Goal: Task Accomplishment & Management: Manage account settings

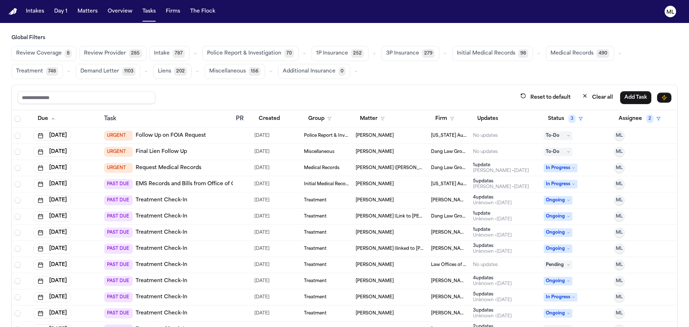
scroll to position [238, 0]
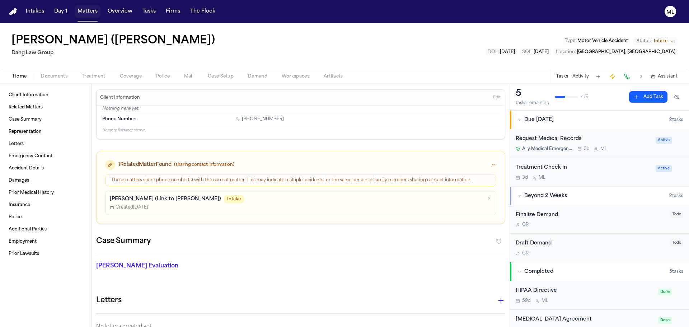
click at [94, 8] on button "Matters" at bounding box center [88, 11] width 26 height 13
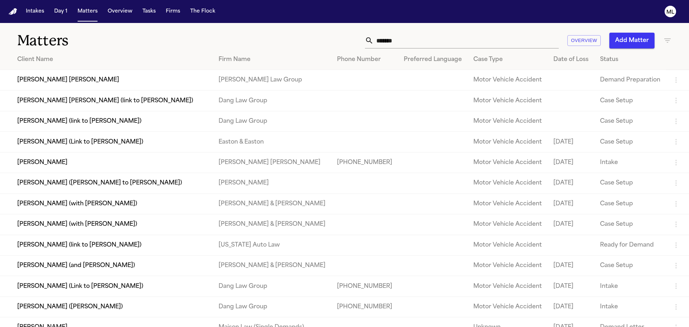
drag, startPoint x: 351, startPoint y: 44, endPoint x: 346, endPoint y: 44, distance: 4.7
click at [346, 44] on div "****** Overview Add Matter" at bounding box center [440, 41] width 464 height 16
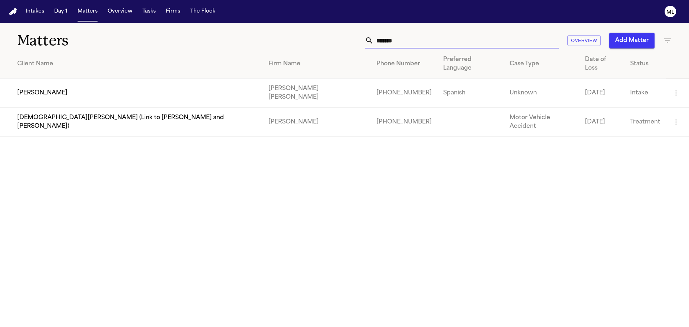
type input "*******"
click at [263, 81] on td "[PERSON_NAME] [PERSON_NAME]" at bounding box center [317, 93] width 108 height 29
click at [67, 84] on td "[PERSON_NAME]" at bounding box center [131, 93] width 263 height 29
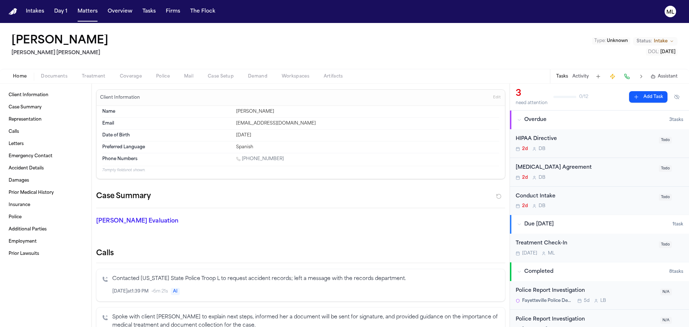
click at [55, 84] on div "Client Information Case Summary Representation Calls Letters Emergency Contact …" at bounding box center [46, 205] width 92 height 243
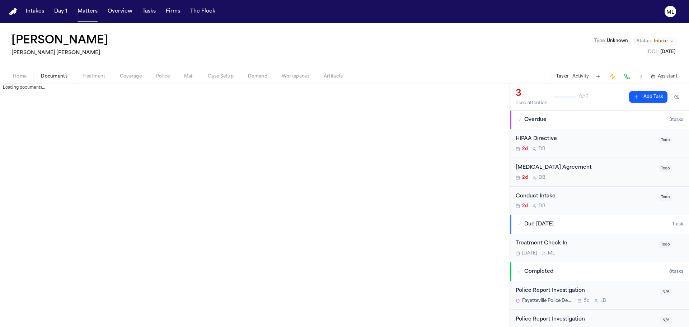
click at [58, 75] on span "Documents" at bounding box center [54, 77] width 27 height 6
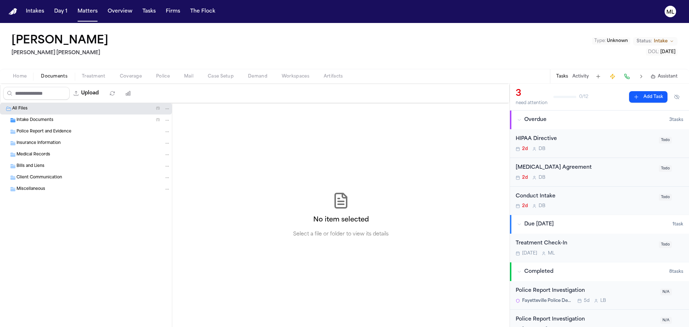
click at [52, 118] on span "Intake Documents" at bounding box center [35, 120] width 37 height 6
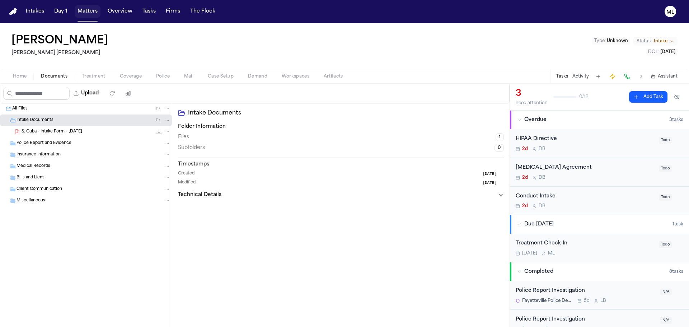
drag, startPoint x: 83, startPoint y: 9, endPoint x: 87, endPoint y: 9, distance: 3.9
click at [83, 9] on button "Matters" at bounding box center [88, 11] width 26 height 13
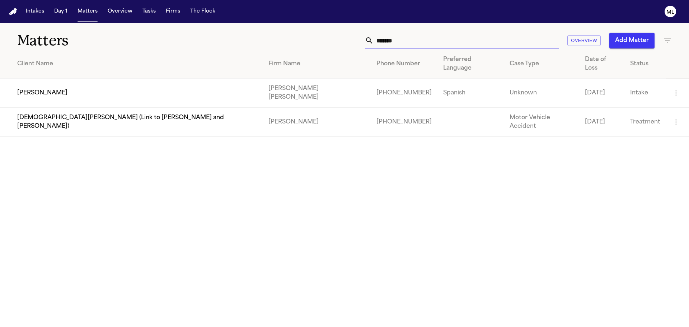
drag, startPoint x: 420, startPoint y: 45, endPoint x: 363, endPoint y: 48, distance: 56.4
click at [363, 48] on div "******* Overview Add Matter" at bounding box center [440, 41] width 464 height 16
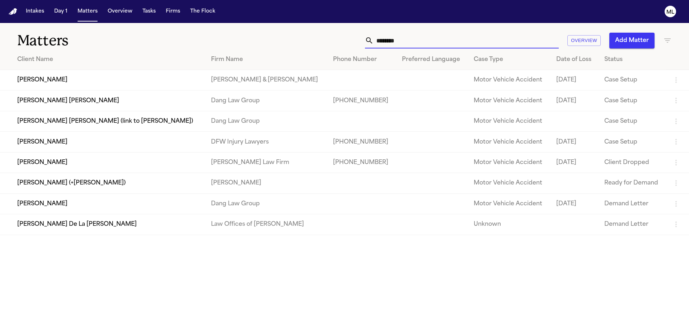
type input "********"
click at [120, 148] on td "[PERSON_NAME]" at bounding box center [102, 142] width 205 height 20
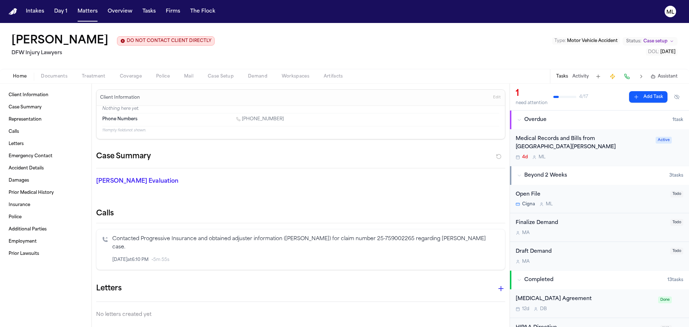
click at [618, 155] on div "4d M L" at bounding box center [584, 157] width 136 height 6
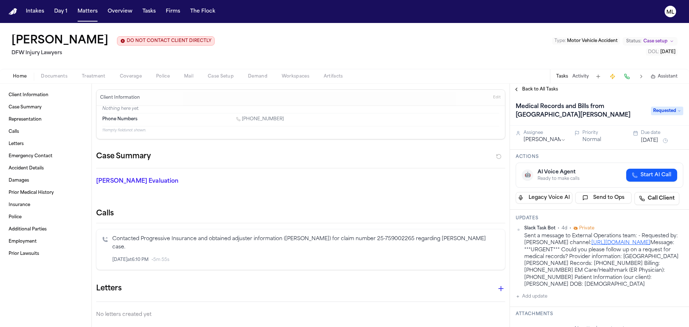
click at [659, 112] on span "Requested" at bounding box center [667, 111] width 32 height 9
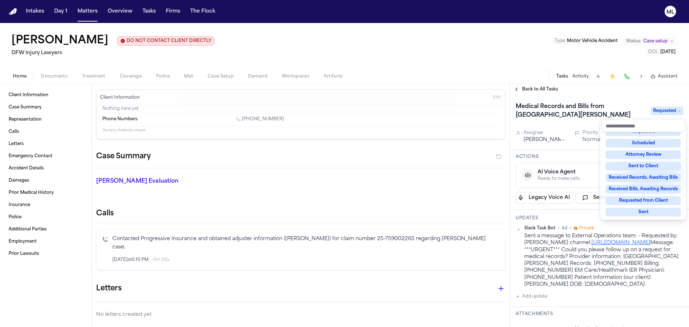
scroll to position [72, 0]
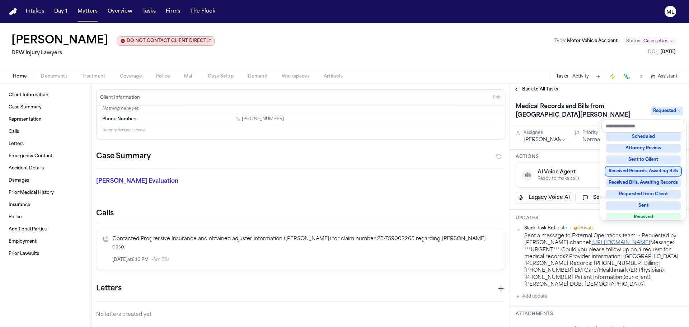
click at [649, 172] on div "Received Records, Awaiting Bills" at bounding box center [643, 171] width 75 height 9
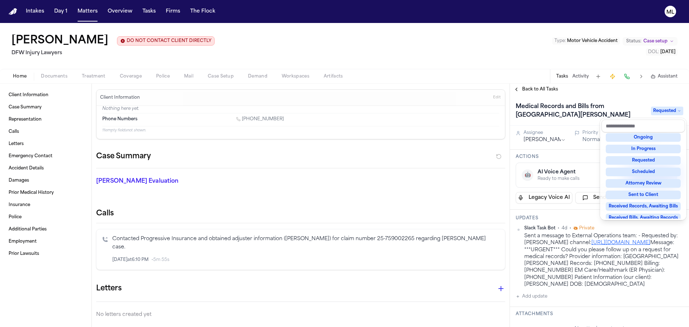
scroll to position [28, 0]
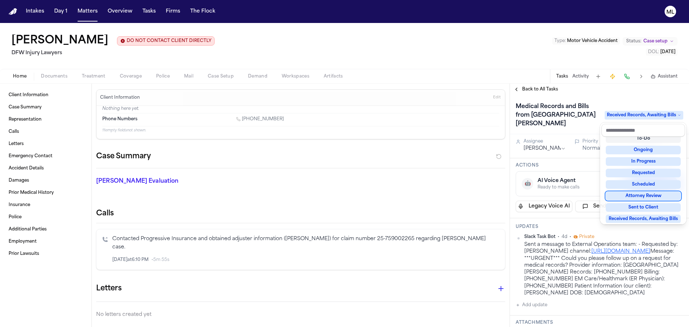
click at [625, 115] on span "Received Records, Awaiting Bills" at bounding box center [644, 115] width 79 height 9
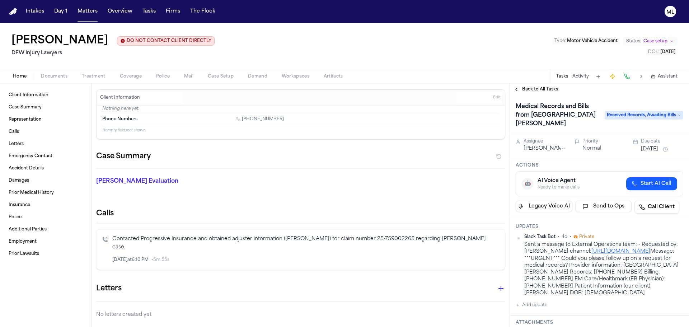
click at [629, 94] on div "Back to All Tasks" at bounding box center [599, 89] width 179 height 11
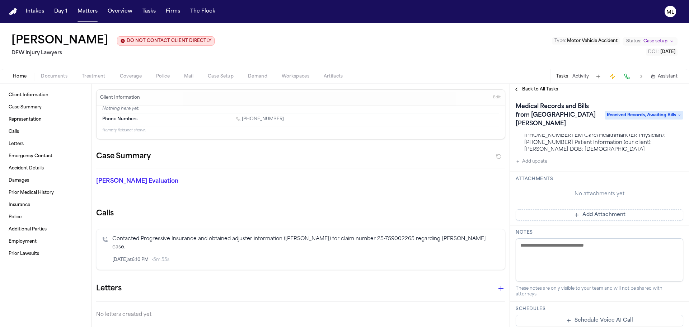
click at [597, 220] on button "Add Attachment" at bounding box center [600, 214] width 168 height 11
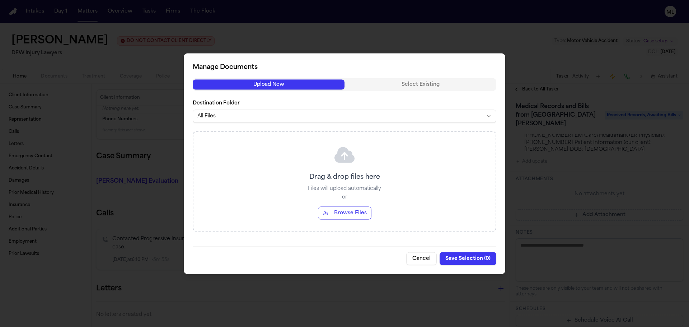
click at [364, 209] on button "Browse Files" at bounding box center [344, 212] width 53 height 13
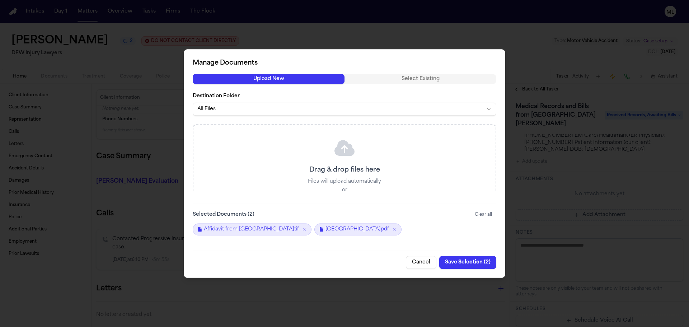
click at [459, 267] on button "Save Selection ( 2 )" at bounding box center [467, 262] width 57 height 13
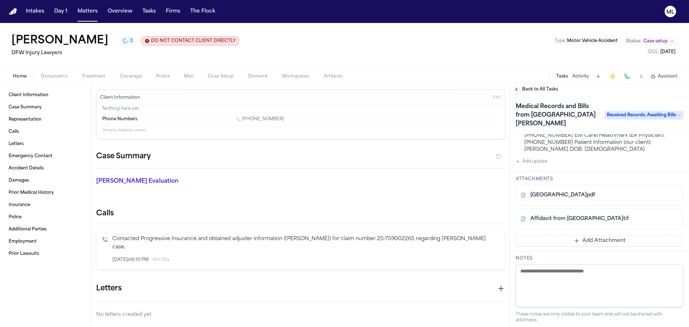
click at [527, 86] on div "Back to All Tasks" at bounding box center [599, 89] width 179 height 11
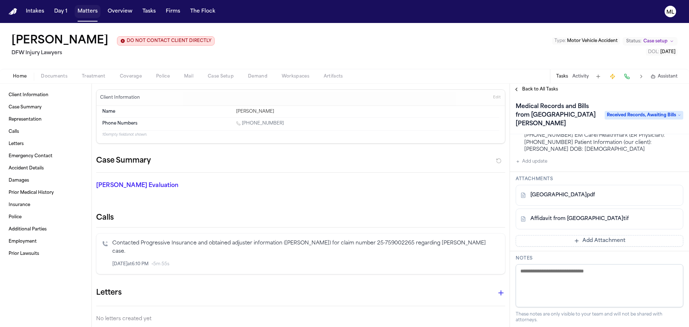
click at [93, 11] on button "Matters" at bounding box center [88, 11] width 26 height 13
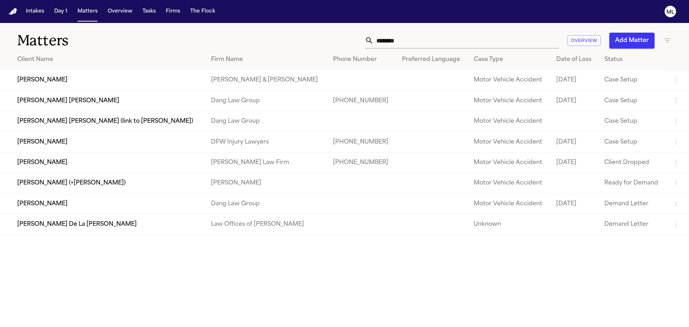
drag, startPoint x: 421, startPoint y: 39, endPoint x: 316, endPoint y: 37, distance: 105.6
click at [316, 37] on div "******** Overview Add Matter" at bounding box center [440, 41] width 464 height 16
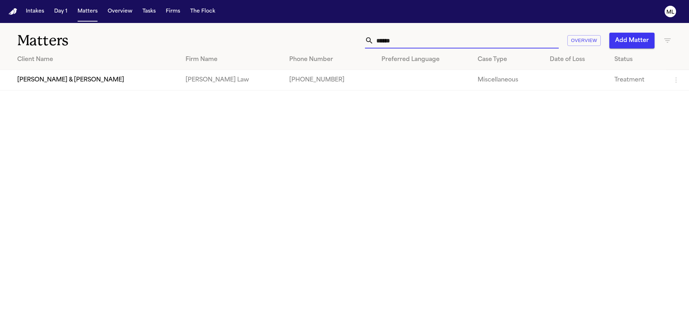
type input "******"
click at [85, 10] on button "Matters" at bounding box center [88, 11] width 26 height 13
drag, startPoint x: 424, startPoint y: 42, endPoint x: 363, endPoint y: 43, distance: 60.7
click at [363, 43] on div "****** Overview Add Matter" at bounding box center [440, 41] width 464 height 16
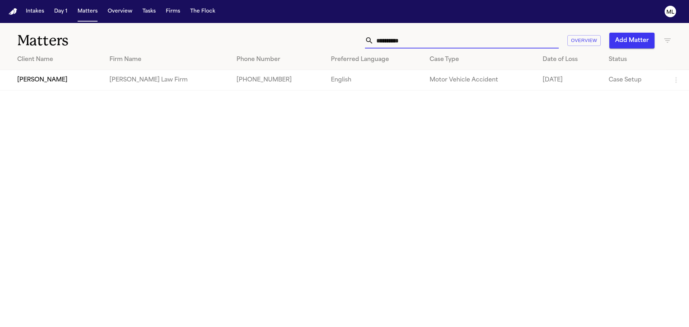
type input "**********"
click at [231, 87] on td "[PHONE_NUMBER]" at bounding box center [278, 80] width 94 height 20
click at [231, 78] on td "[PHONE_NUMBER]" at bounding box center [278, 80] width 94 height 20
click at [49, 79] on td "[PERSON_NAME]" at bounding box center [52, 80] width 104 height 20
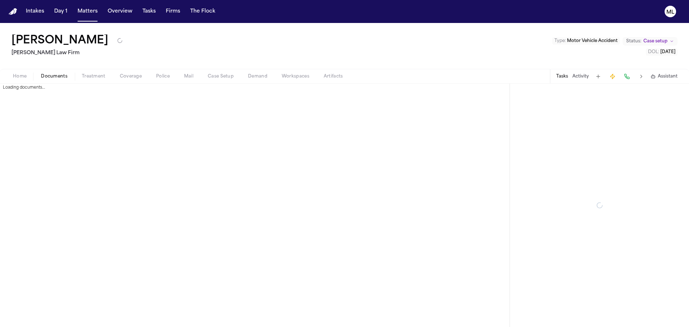
click at [51, 76] on span "Documents" at bounding box center [54, 77] width 27 height 6
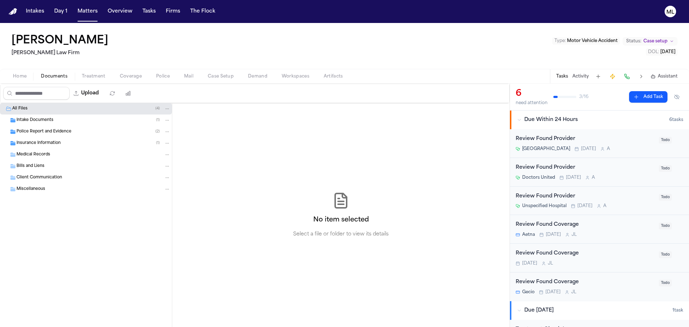
click at [105, 74] on button "Treatment" at bounding box center [94, 76] width 38 height 9
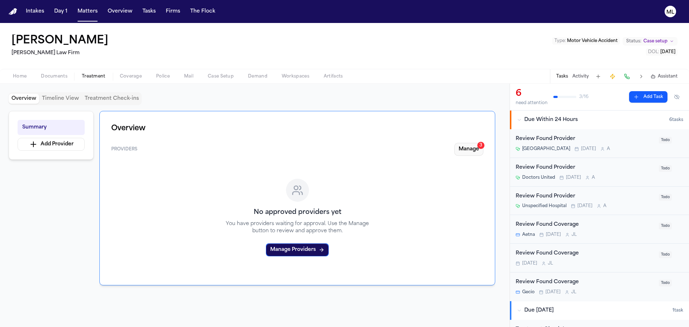
click at [468, 145] on button "Manage 3" at bounding box center [468, 149] width 29 height 13
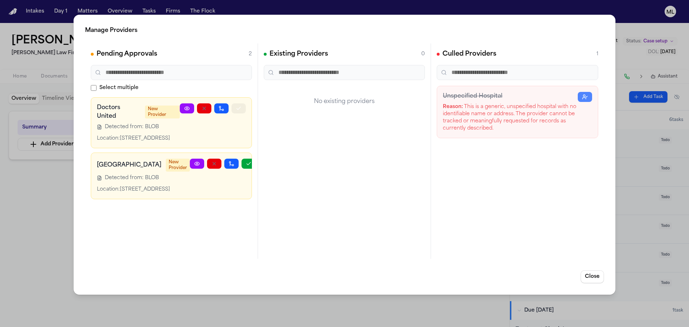
click at [238, 106] on icon "button" at bounding box center [239, 109] width 6 height 6
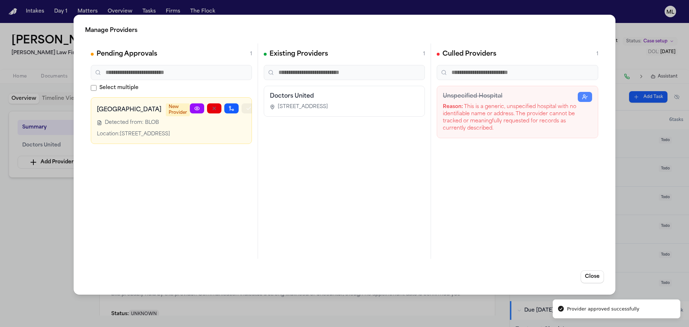
click at [246, 111] on icon "button" at bounding box center [249, 109] width 6 height 6
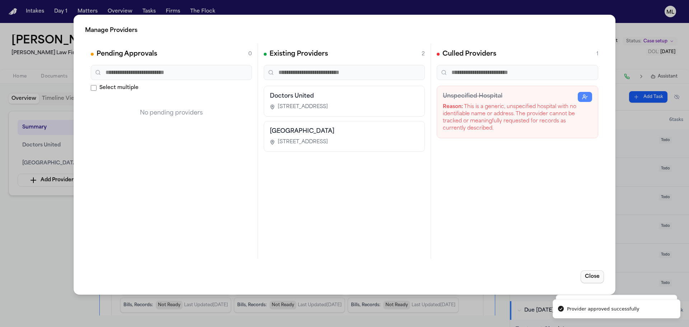
click at [593, 279] on button "Close" at bounding box center [592, 276] width 23 height 13
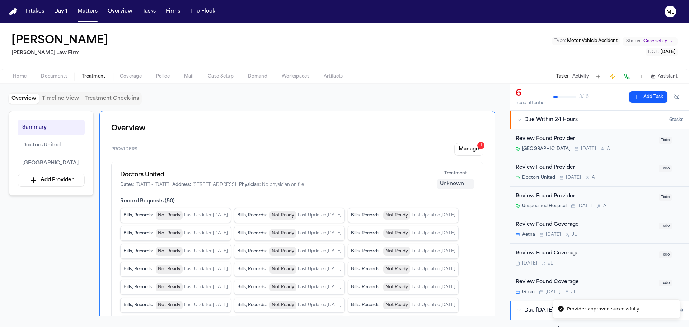
click at [126, 79] on span "Coverage" at bounding box center [131, 77] width 22 height 6
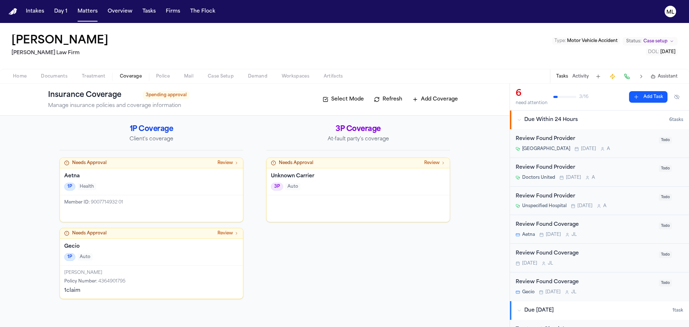
click at [204, 189] on div "1P Health" at bounding box center [151, 187] width 174 height 8
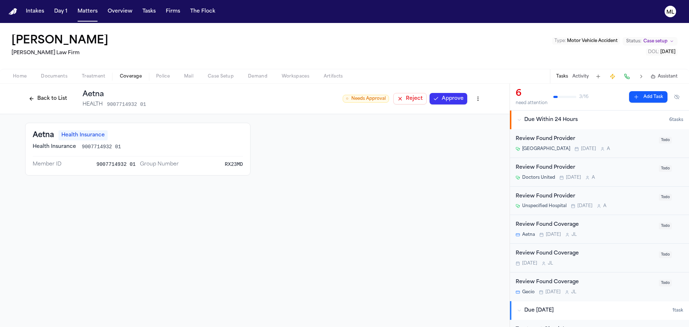
click at [448, 103] on button "Approve" at bounding box center [449, 98] width 38 height 11
click at [51, 99] on button "Back to List" at bounding box center [48, 98] width 46 height 11
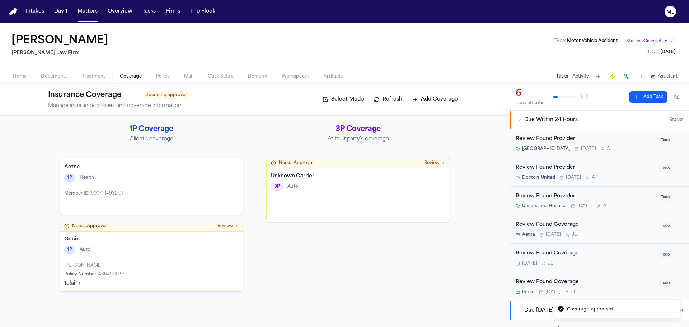
click at [178, 270] on div "Jenni Perez Policy Number : 4364901795 1 claim" at bounding box center [151, 274] width 183 height 33
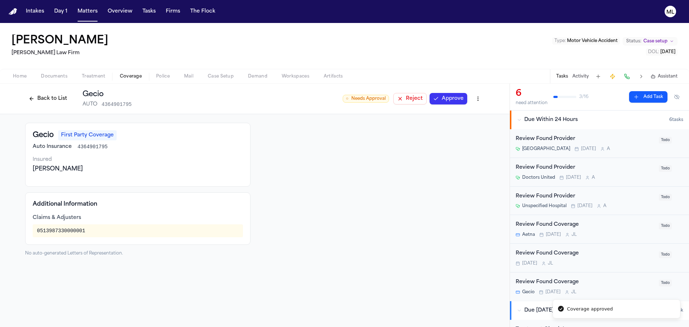
click at [449, 98] on button "Approve" at bounding box center [449, 98] width 38 height 11
click at [59, 102] on button "Back to List" at bounding box center [48, 98] width 46 height 11
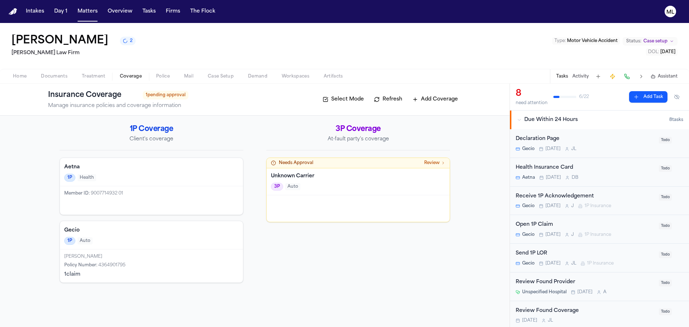
click at [632, 224] on div "Open 1P Claim" at bounding box center [585, 225] width 139 height 8
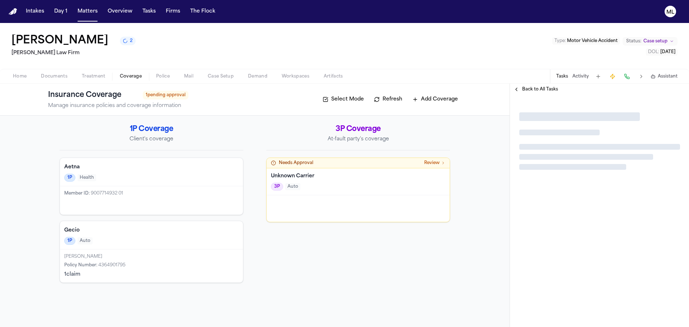
click at [531, 92] on span "Back to All Tasks" at bounding box center [540, 90] width 36 height 6
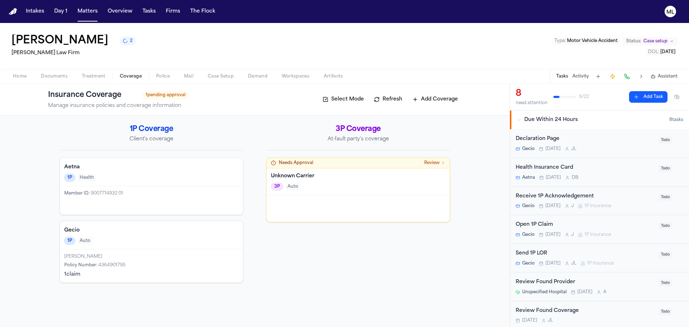
click at [614, 166] on div "Health Insurance Card" at bounding box center [585, 168] width 139 height 8
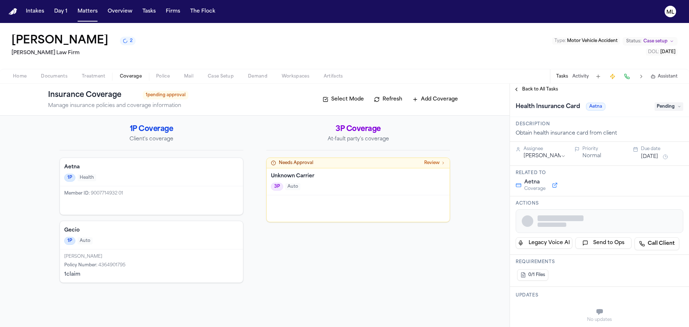
click at [657, 105] on span "Pending" at bounding box center [669, 106] width 29 height 9
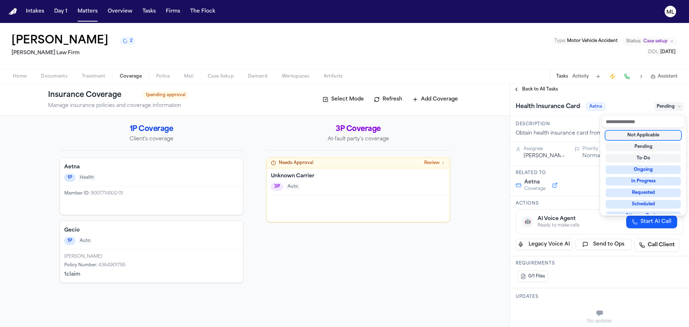
click at [640, 135] on div "Not Applicable" at bounding box center [643, 135] width 75 height 9
click at [534, 87] on div "**********" at bounding box center [599, 205] width 179 height 243
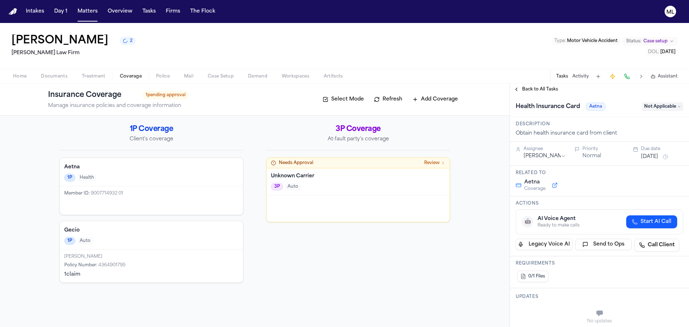
click at [534, 87] on span "Back to All Tasks" at bounding box center [540, 90] width 36 height 6
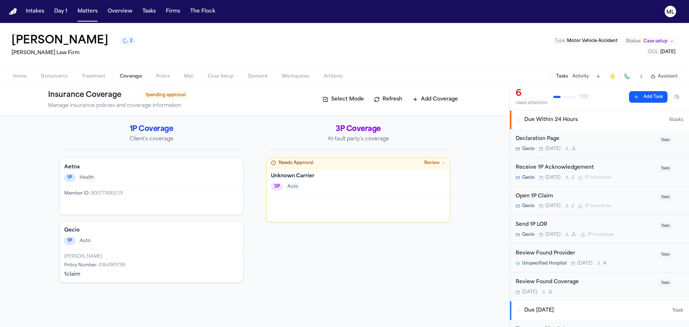
click at [601, 141] on div "Declaration Page" at bounding box center [585, 139] width 139 height 8
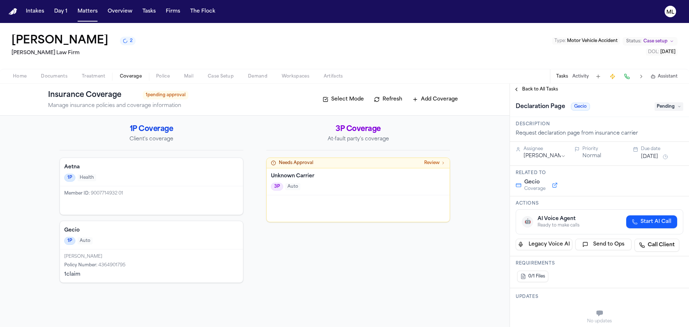
click at [655, 154] on button "Aug 18, 2025" at bounding box center [649, 156] width 17 height 7
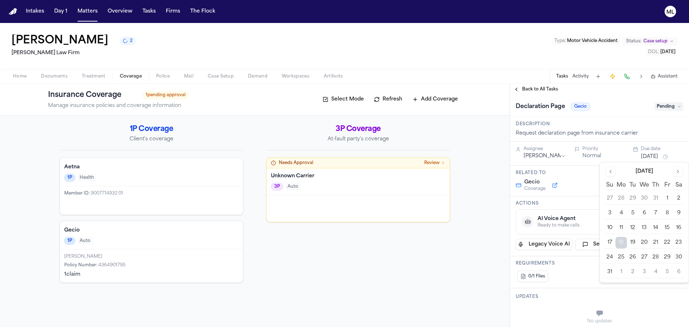
click at [624, 257] on button "25" at bounding box center [621, 257] width 11 height 11
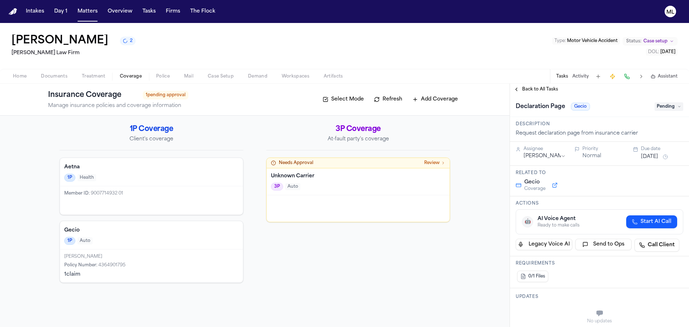
click at [532, 88] on span "Back to All Tasks" at bounding box center [540, 90] width 36 height 6
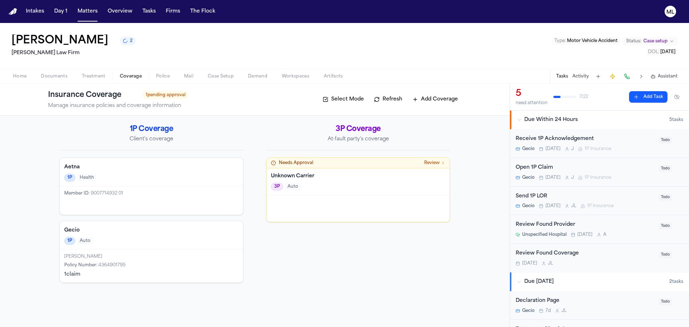
click at [637, 144] on div "Receive 1P Acknowledgement Gecio Tomorrow J 1P Insurance" at bounding box center [585, 143] width 139 height 17
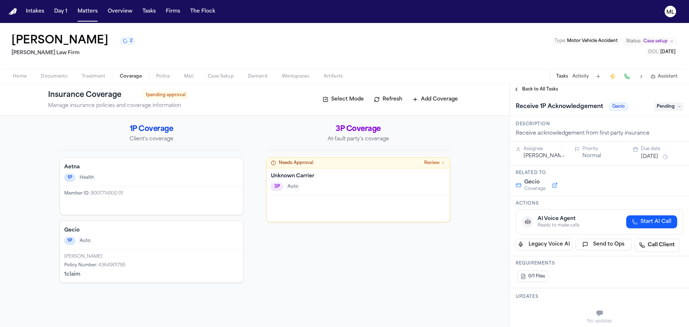
click at [649, 157] on button "Aug 19, 2025" at bounding box center [649, 156] width 17 height 7
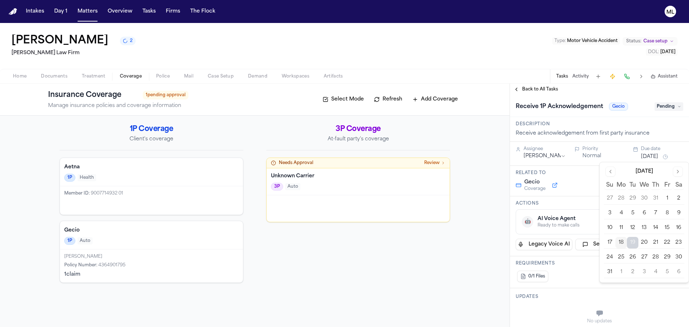
click at [621, 254] on button "25" at bounding box center [621, 257] width 11 height 11
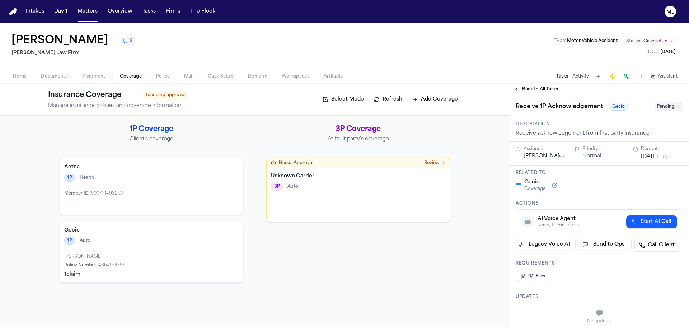
click at [536, 90] on span "Back to All Tasks" at bounding box center [540, 90] width 36 height 6
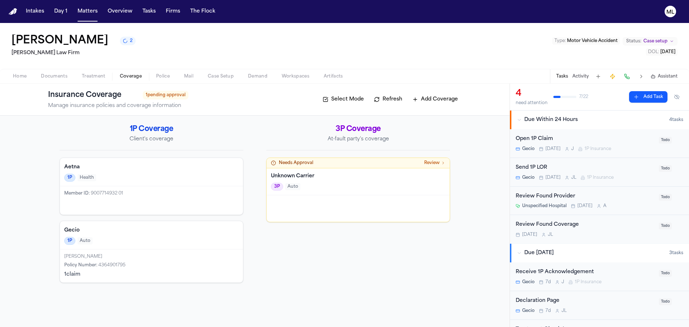
click at [634, 198] on div "Review Found Provider" at bounding box center [585, 196] width 139 height 8
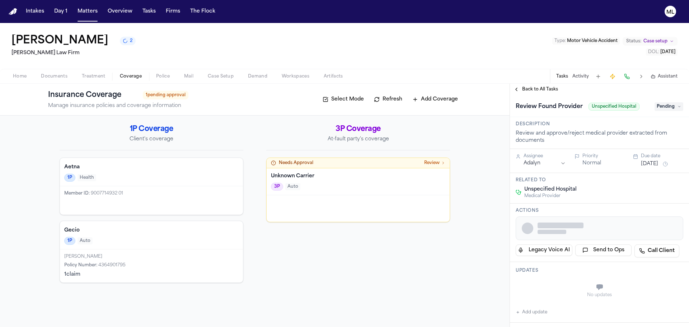
click at [658, 106] on span "Pending" at bounding box center [669, 106] width 29 height 9
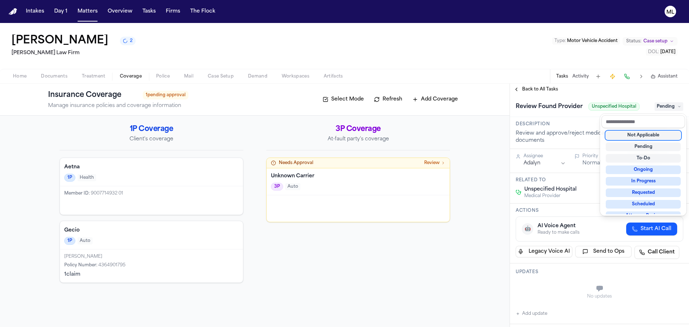
click at [653, 134] on div "Not Applicable" at bounding box center [643, 135] width 75 height 9
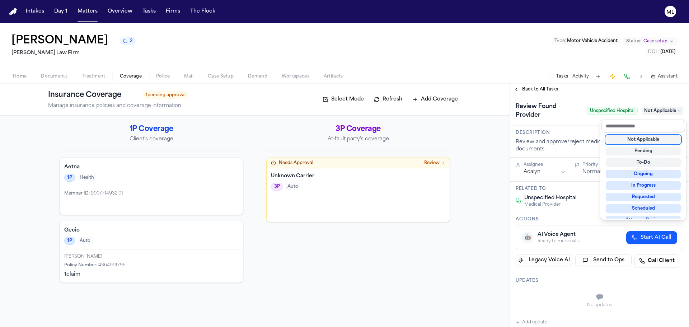
click at [551, 89] on div "**********" at bounding box center [599, 205] width 179 height 243
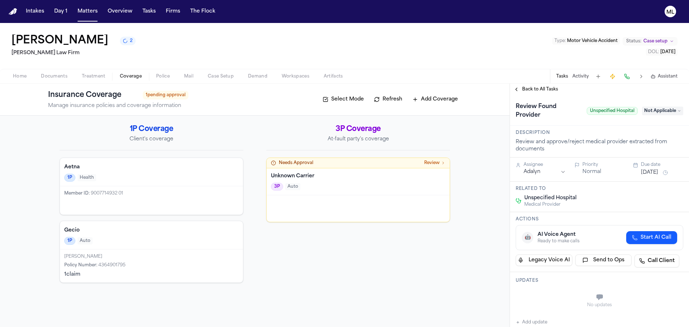
click at [551, 89] on span "Back to All Tasks" at bounding box center [540, 90] width 36 height 6
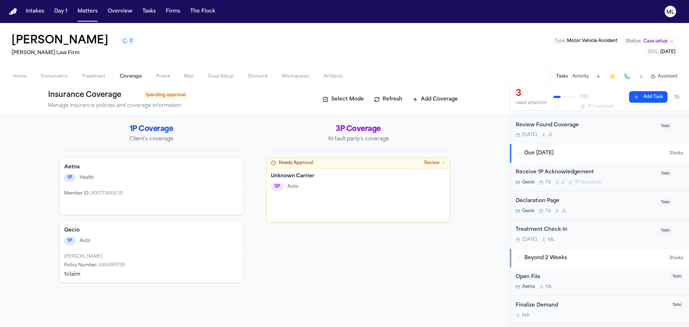
scroll to position [72, 0]
click at [603, 235] on div "Treatment Check-In Sep 1 M L" at bounding box center [585, 233] width 139 height 17
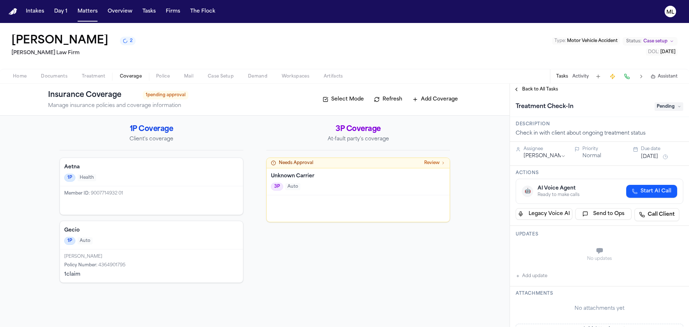
click at [649, 157] on button "Sep 1, 2025" at bounding box center [649, 156] width 17 height 7
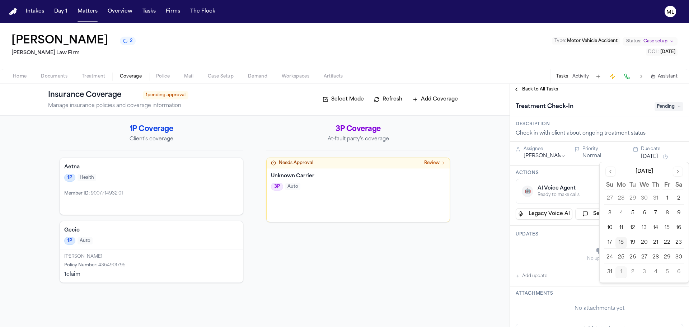
click at [651, 242] on button "21" at bounding box center [655, 242] width 11 height 11
click at [537, 92] on div "Back to All Tasks" at bounding box center [599, 89] width 179 height 11
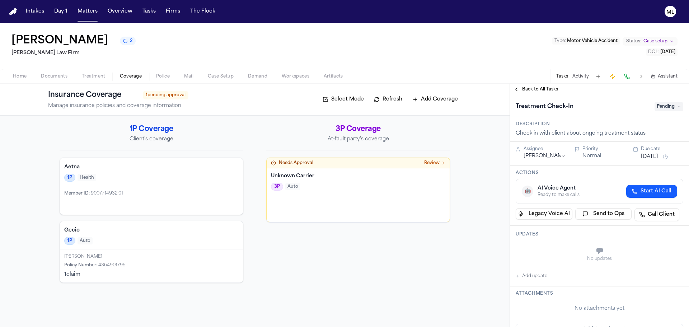
click at [539, 89] on span "Back to All Tasks" at bounding box center [540, 90] width 36 height 6
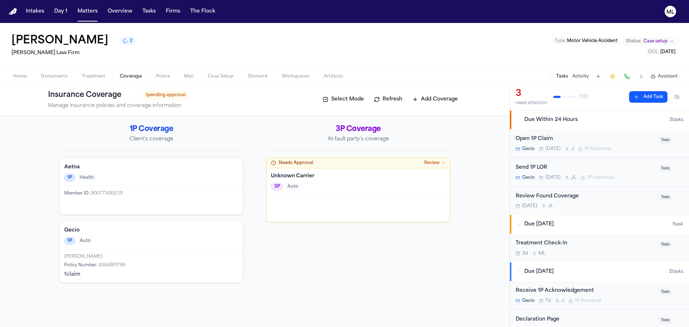
click at [53, 75] on span "Documents" at bounding box center [54, 77] width 27 height 6
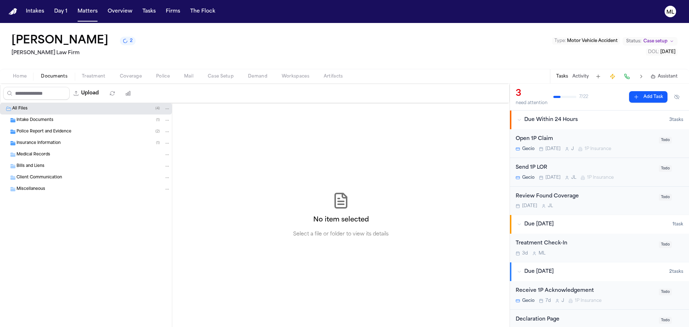
click at [56, 146] on span "Insurance Information" at bounding box center [39, 143] width 44 height 6
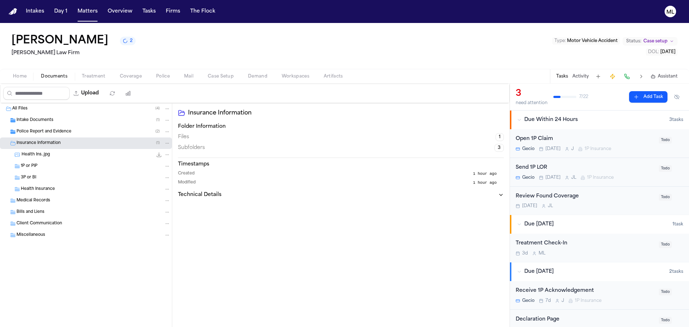
click at [48, 121] on span "Intake Documents" at bounding box center [35, 120] width 37 height 6
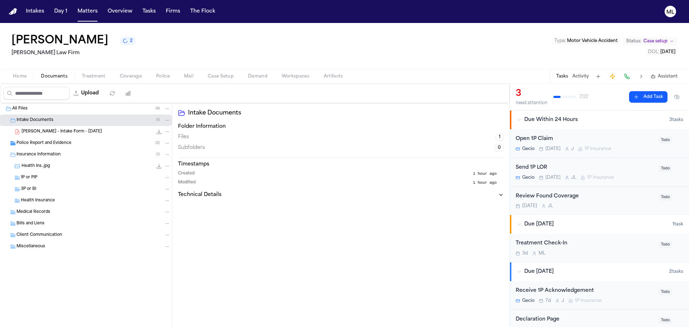
click at [52, 132] on span "J. Perez - Intake Form - 8.18.25" at bounding box center [62, 132] width 80 height 6
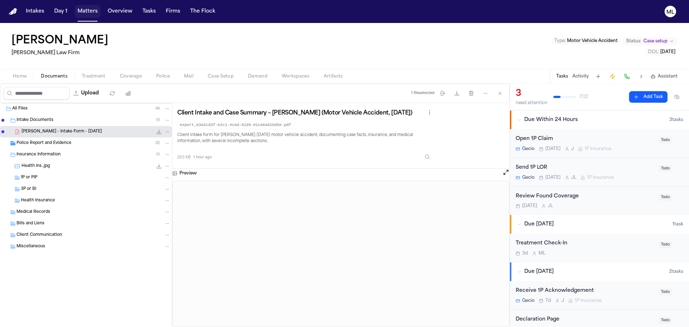
click at [93, 10] on button "Matters" at bounding box center [88, 11] width 26 height 13
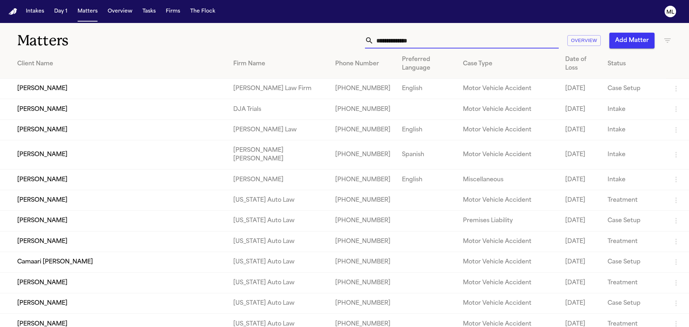
click at [426, 38] on input "text" at bounding box center [466, 41] width 185 height 16
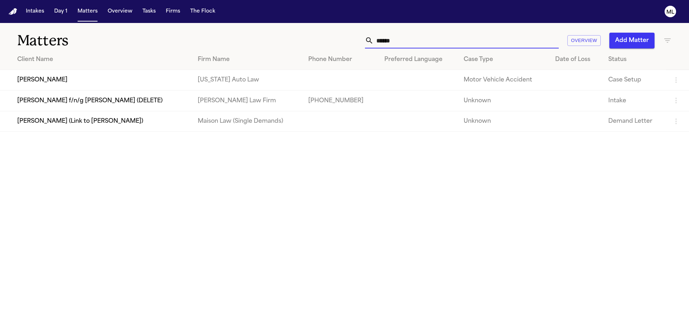
type input "******"
click at [160, 77] on td "[PERSON_NAME]" at bounding box center [96, 80] width 192 height 20
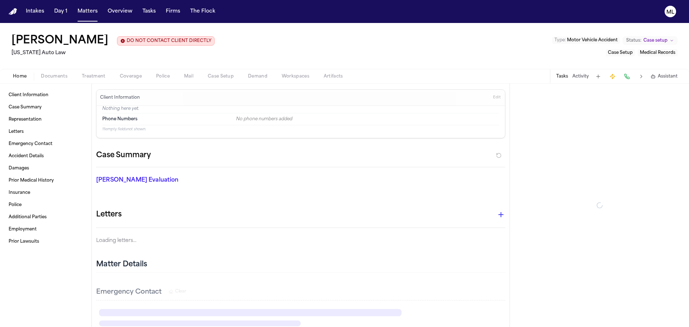
click at [101, 77] on span "Treatment" at bounding box center [94, 77] width 24 height 6
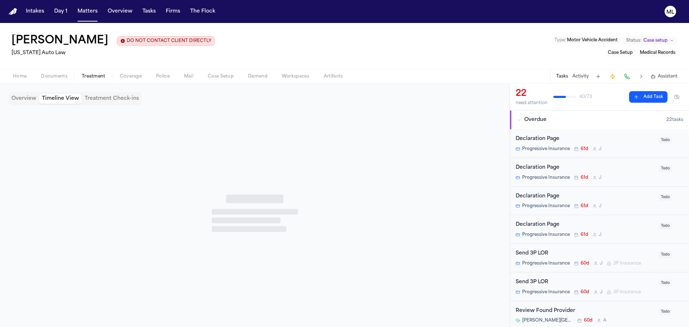
click at [60, 97] on button "Timeline View" at bounding box center [60, 99] width 43 height 10
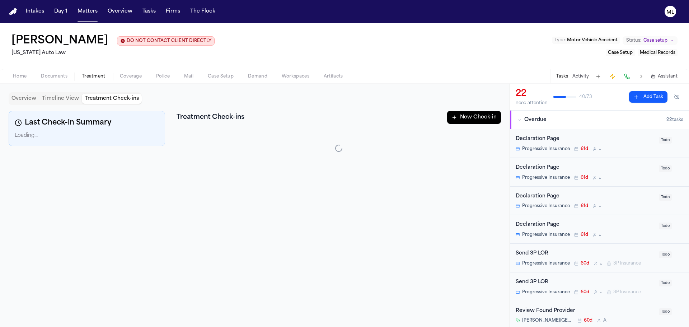
drag, startPoint x: 116, startPoint y: 99, endPoint x: 50, endPoint y: 99, distance: 65.7
click at [113, 99] on button "Treatment Check-ins" at bounding box center [112, 99] width 60 height 10
click at [13, 99] on button "Overview" at bounding box center [24, 99] width 31 height 10
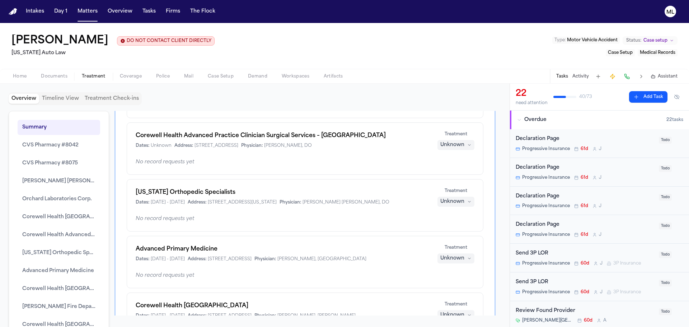
scroll to position [323, 0]
click at [359, 165] on div "No record requests yet" at bounding box center [305, 161] width 339 height 7
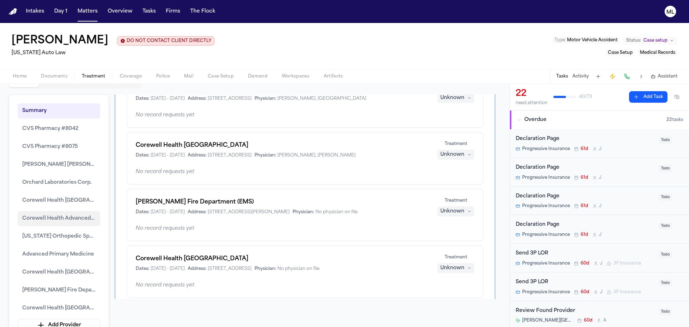
scroll to position [30, 0]
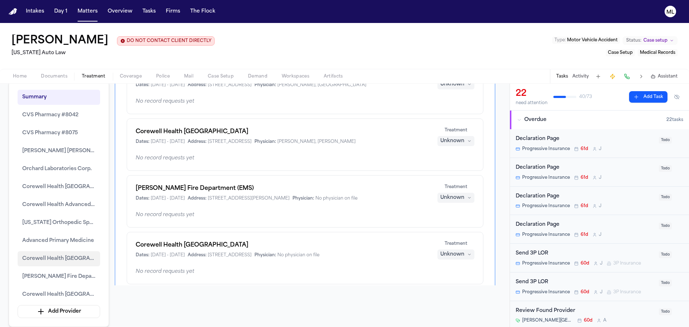
click at [54, 259] on span "Corewell Health Dearborn Hospital" at bounding box center [58, 258] width 73 height 9
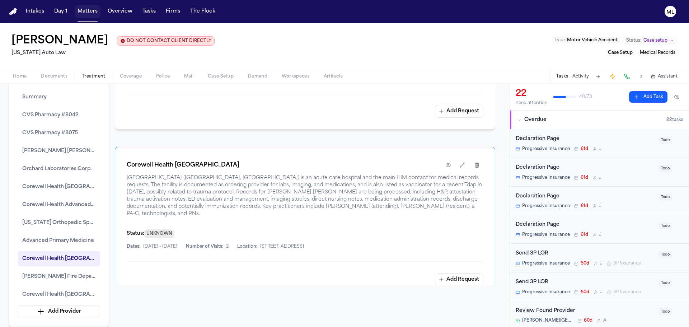
click at [83, 11] on button "Matters" at bounding box center [88, 11] width 26 height 13
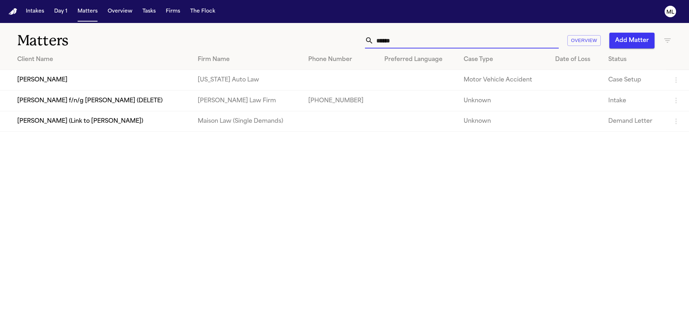
drag, startPoint x: 383, startPoint y: 37, endPoint x: 372, endPoint y: 35, distance: 11.4
click at [370, 36] on div "******" at bounding box center [462, 41] width 194 height 16
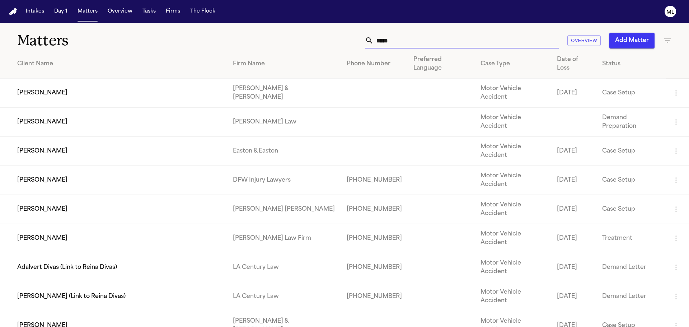
type input "*****"
click at [114, 166] on td "[PERSON_NAME]" at bounding box center [113, 180] width 227 height 29
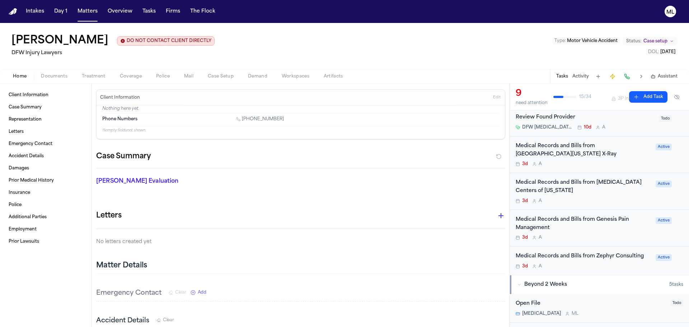
scroll to position [144, 0]
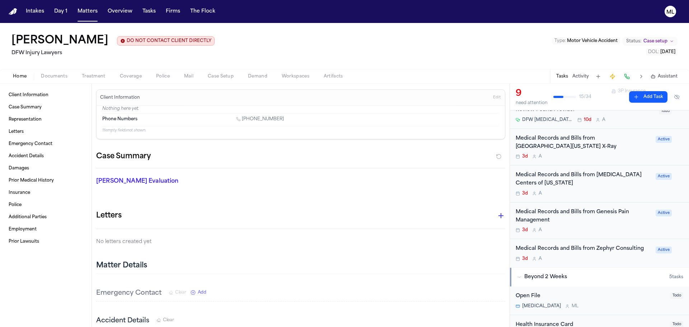
click at [606, 227] on div "3d A" at bounding box center [584, 230] width 136 height 6
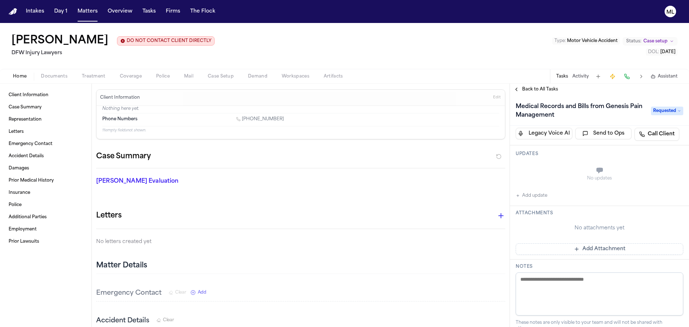
scroll to position [36, 0]
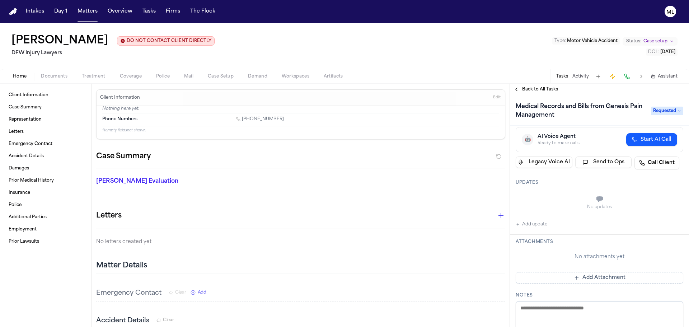
click at [586, 271] on div "No attachments yet Add Attachment" at bounding box center [600, 266] width 168 height 36
click at [585, 274] on button "Add Attachment" at bounding box center [600, 277] width 168 height 11
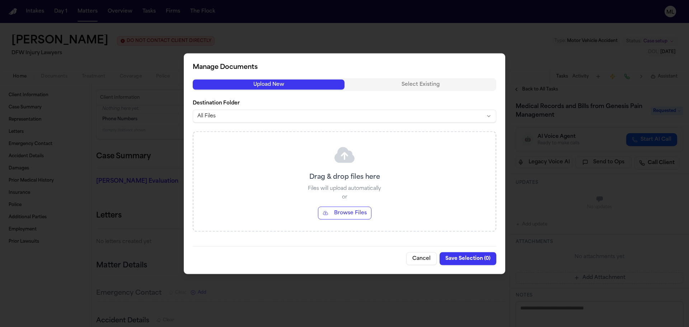
click at [366, 213] on button "Browse Files" at bounding box center [344, 212] width 53 height 13
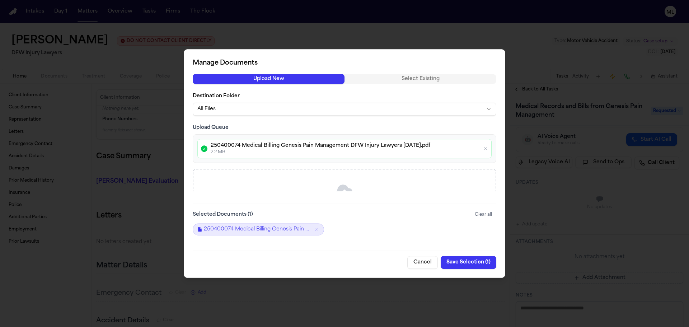
click at [465, 261] on button "Save Selection ( 1 )" at bounding box center [469, 262] width 56 height 13
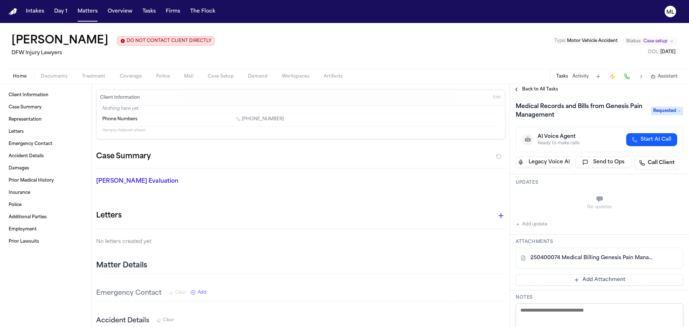
click at [671, 111] on span "Requested" at bounding box center [667, 111] width 32 height 9
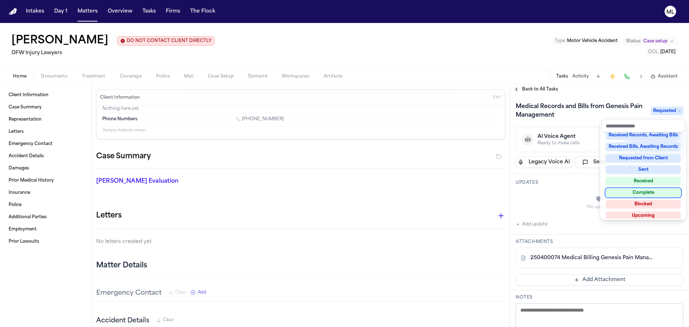
click at [634, 192] on div "Complete" at bounding box center [643, 192] width 75 height 9
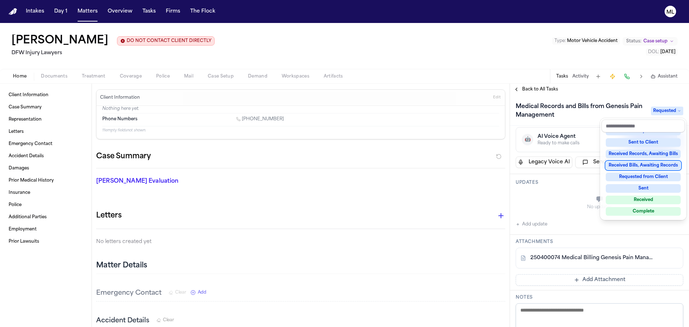
scroll to position [53, 0]
click at [531, 85] on div "Back to All Tasks Medical Records and Bills from Genesis Pain Management Comple…" at bounding box center [599, 205] width 179 height 243
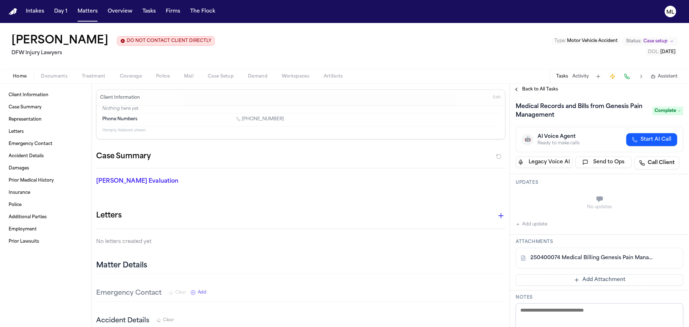
click at [531, 89] on span "Back to All Tasks" at bounding box center [540, 90] width 36 height 6
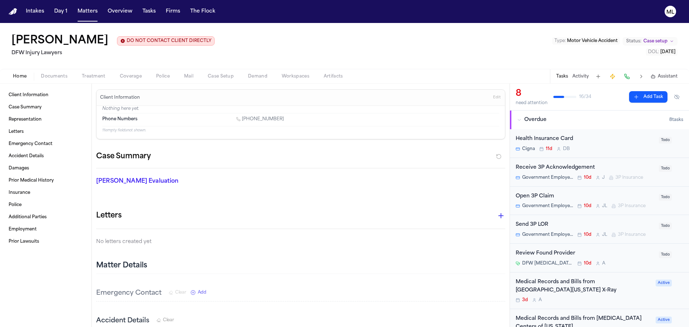
scroll to position [72, 0]
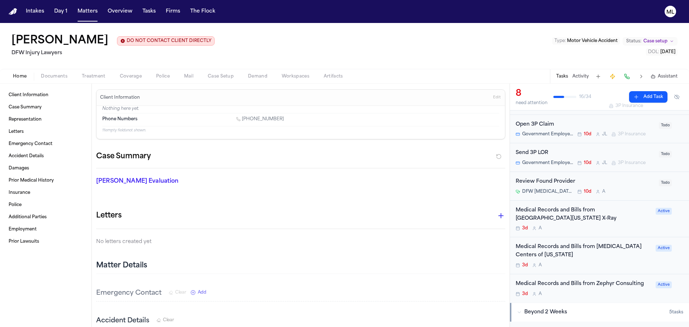
click at [587, 262] on div "3d A" at bounding box center [584, 265] width 136 height 6
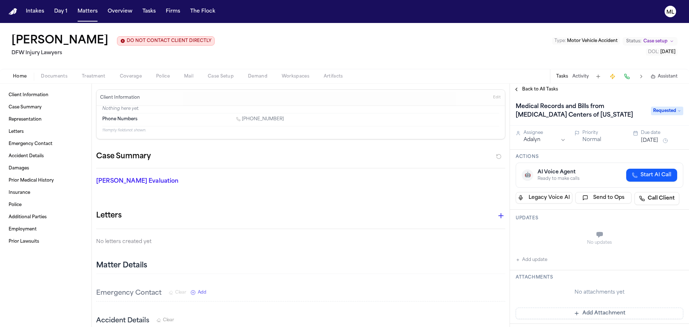
click at [537, 258] on button "Add update" at bounding box center [532, 260] width 32 height 9
click at [545, 233] on textarea "Add your update" at bounding box center [603, 235] width 153 height 14
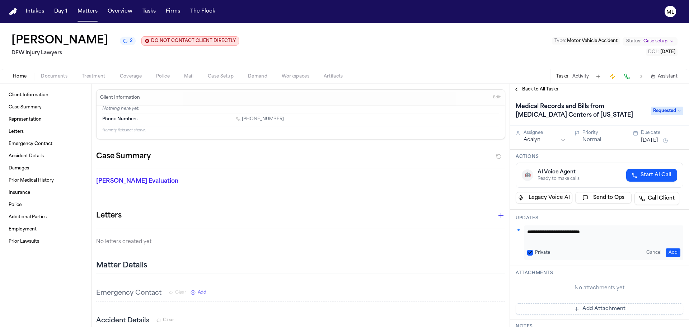
type textarea "**********"
click at [645, 140] on button "Aug 15, 2025" at bounding box center [649, 140] width 17 height 7
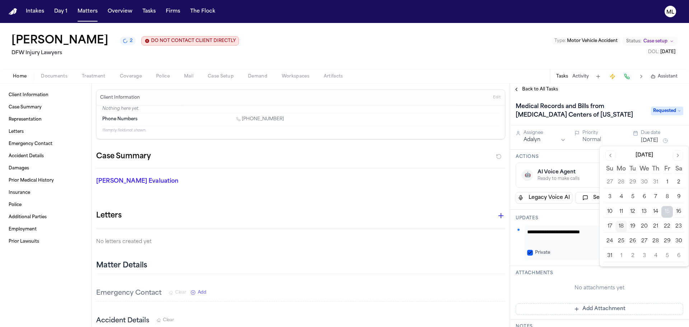
click at [636, 225] on button "19" at bounding box center [632, 226] width 11 height 11
click at [539, 87] on span "Back to All Tasks" at bounding box center [540, 90] width 36 height 6
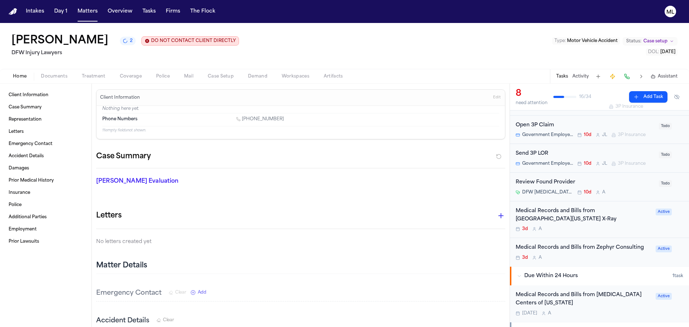
scroll to position [72, 0]
click at [602, 225] on div "3d A" at bounding box center [584, 228] width 136 height 6
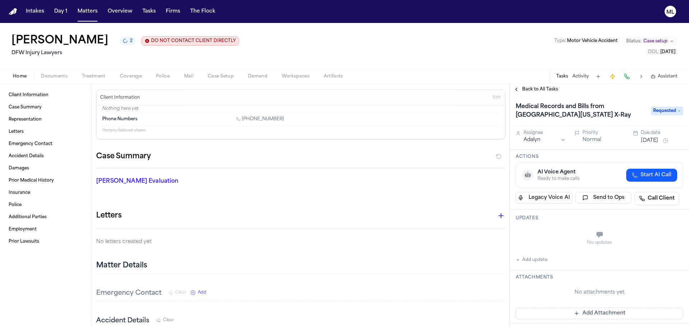
click at [539, 263] on button "Add update" at bounding box center [532, 260] width 32 height 9
click at [538, 233] on textarea "Add your update" at bounding box center [603, 235] width 153 height 14
type textarea "**********"
click at [657, 142] on button "Aug 15, 2025" at bounding box center [649, 140] width 17 height 7
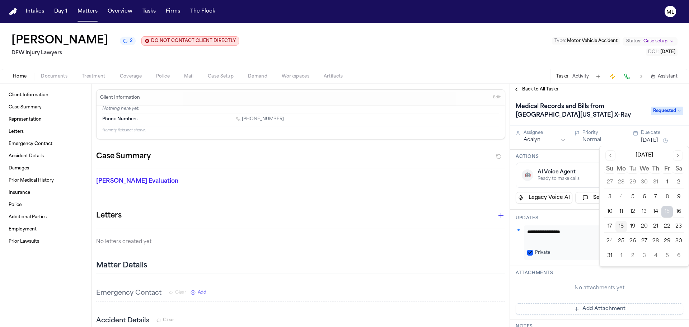
click at [655, 228] on button "21" at bounding box center [655, 226] width 11 height 11
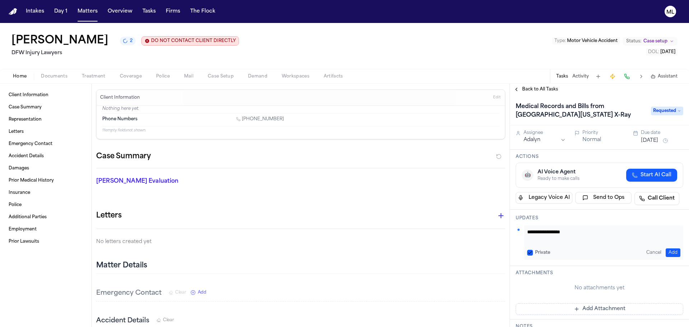
click at [533, 86] on div "Back to All Tasks" at bounding box center [599, 89] width 179 height 11
click at [530, 88] on span "Back to All Tasks" at bounding box center [540, 90] width 36 height 6
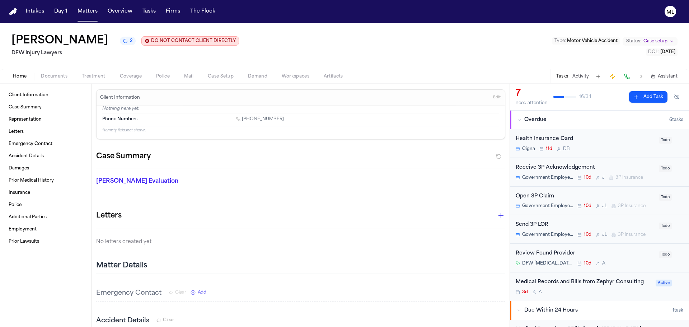
click at [618, 146] on div "Cigna 11d D B" at bounding box center [585, 149] width 139 height 6
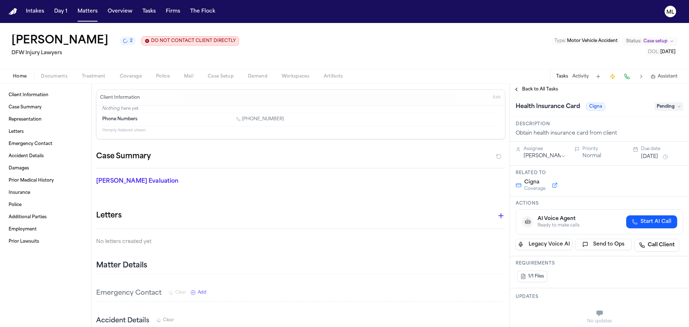
click at [663, 106] on span "Pending" at bounding box center [669, 106] width 29 height 9
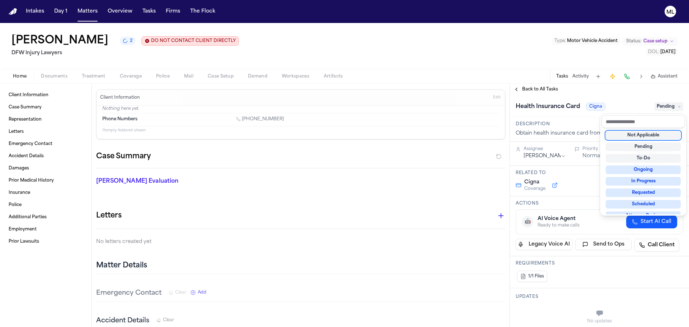
click at [653, 135] on div "Not Applicable" at bounding box center [643, 135] width 75 height 9
click at [536, 89] on div "**********" at bounding box center [599, 205] width 179 height 243
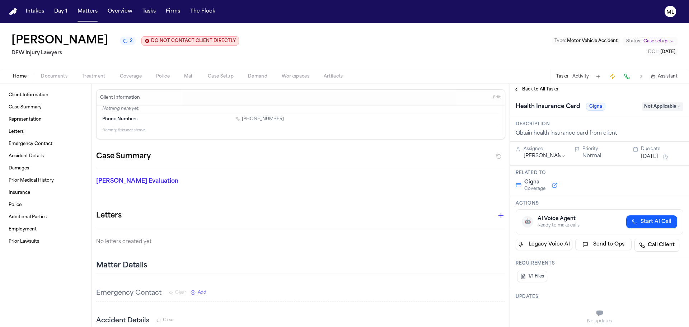
click at [538, 89] on span "Back to All Tasks" at bounding box center [540, 90] width 36 height 6
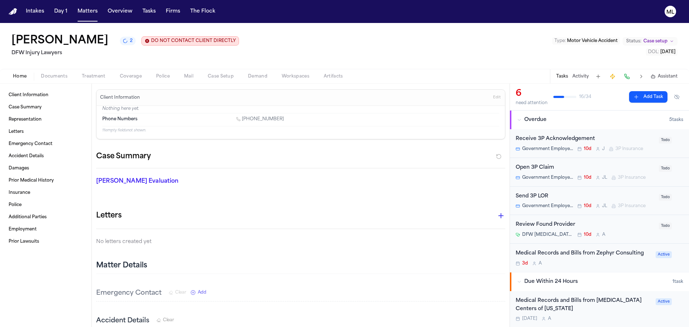
click at [636, 139] on div "Receive 3P Acknowledgement" at bounding box center [585, 139] width 139 height 8
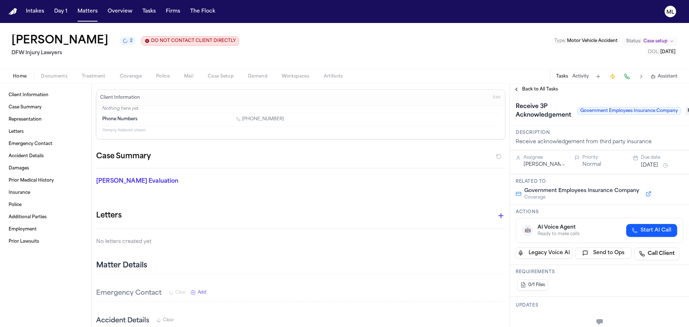
scroll to position [0, 24]
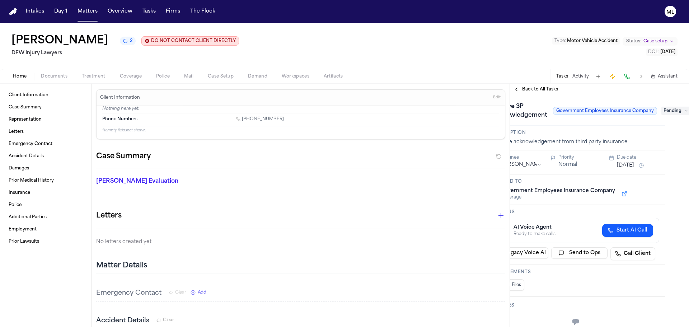
click at [670, 105] on div "**********" at bounding box center [599, 211] width 179 height 232
click at [670, 110] on span "Pending" at bounding box center [676, 111] width 29 height 9
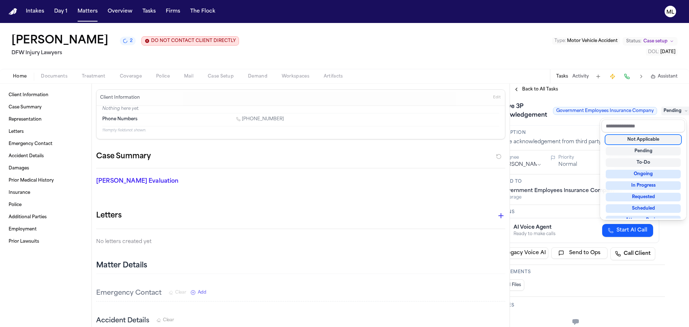
click at [646, 140] on div "Not Applicable" at bounding box center [643, 139] width 75 height 9
click at [533, 87] on div "**********" at bounding box center [599, 205] width 179 height 243
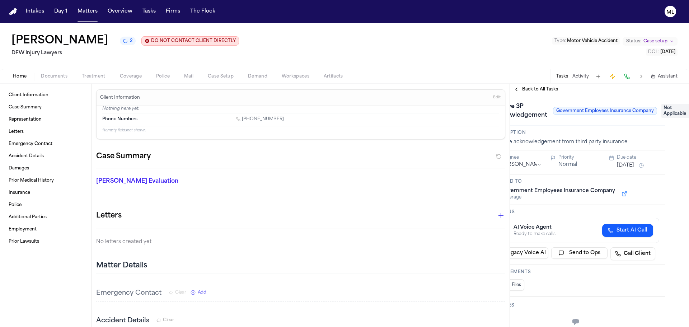
click at [533, 87] on span "Back to All Tasks" at bounding box center [540, 90] width 36 height 6
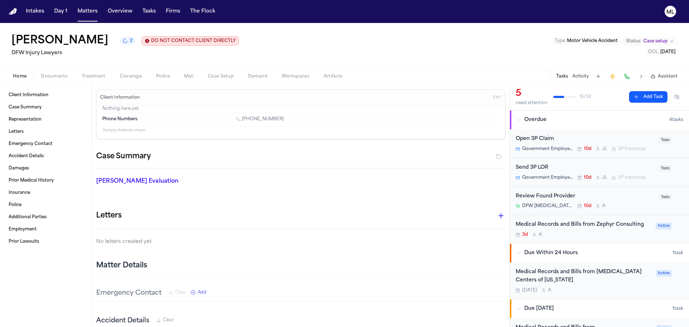
click at [639, 141] on div "Open 3P Claim" at bounding box center [585, 139] width 139 height 8
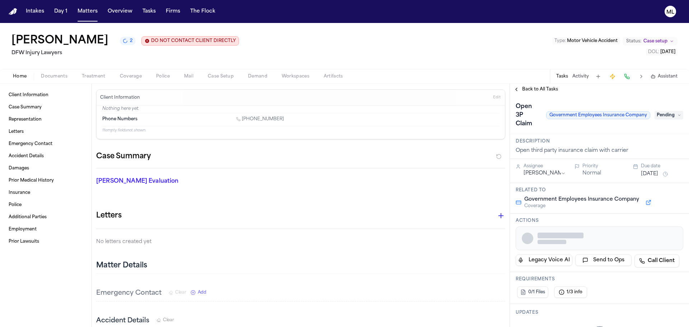
click at [673, 111] on span "Pending" at bounding box center [669, 115] width 29 height 9
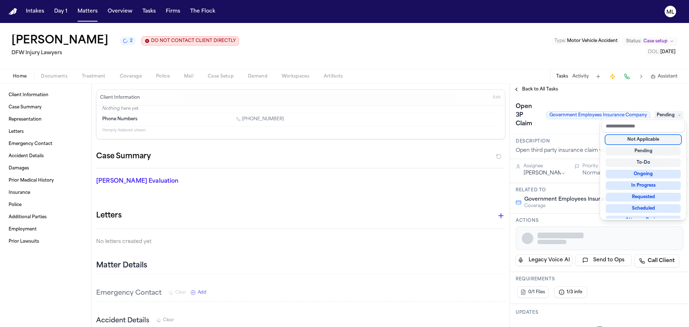
click at [651, 137] on div "Not Applicable" at bounding box center [643, 139] width 75 height 9
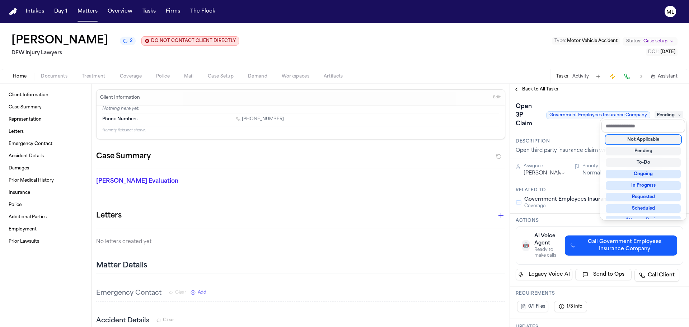
click at [546, 91] on div "**********" at bounding box center [599, 205] width 179 height 243
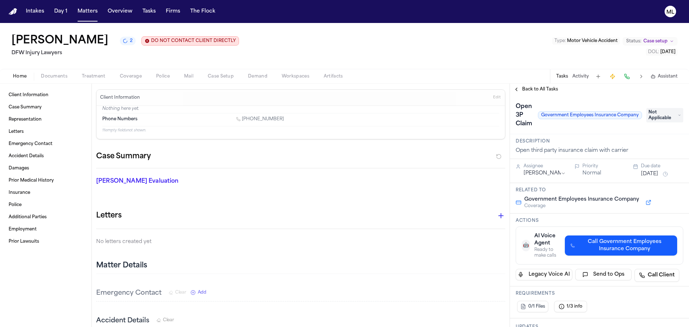
click at [536, 90] on span "Back to All Tasks" at bounding box center [540, 90] width 36 height 6
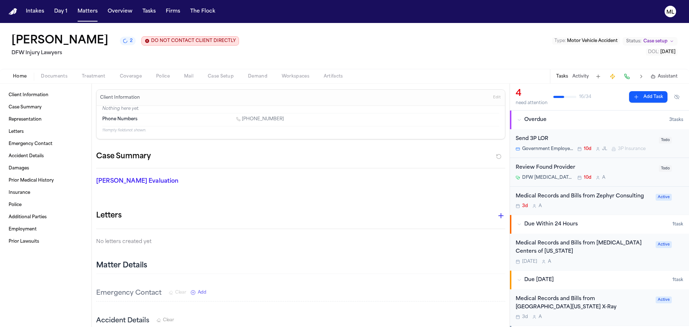
click at [620, 137] on div "Send 3P LOR" at bounding box center [585, 139] width 139 height 8
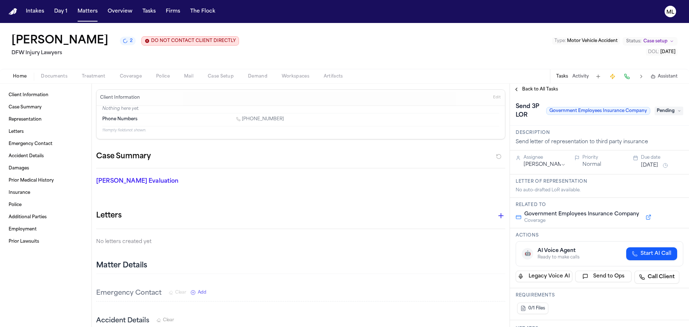
click at [663, 108] on span "Pending" at bounding box center [669, 111] width 29 height 9
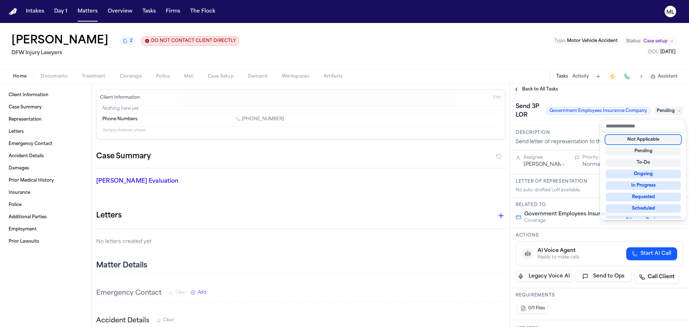
click at [652, 138] on div "Not Applicable" at bounding box center [643, 139] width 75 height 9
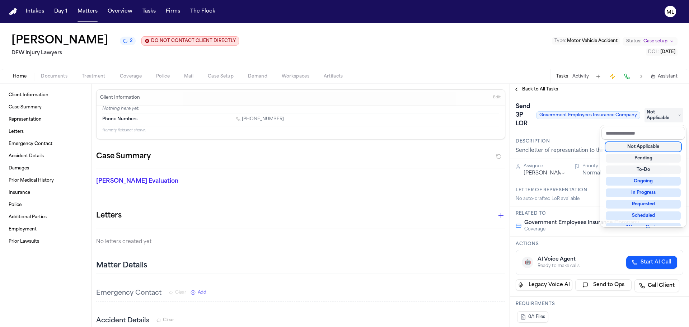
click at [534, 88] on div "**********" at bounding box center [599, 205] width 179 height 243
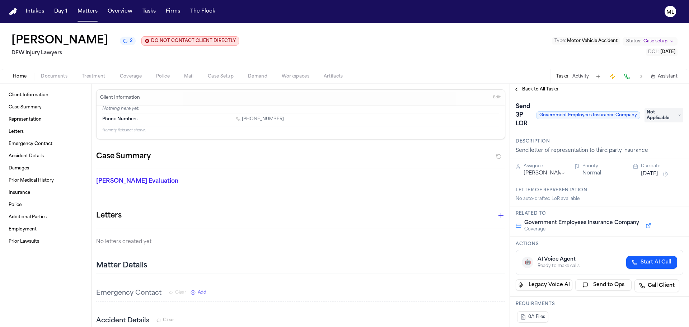
click at [536, 88] on span "Back to All Tasks" at bounding box center [540, 90] width 36 height 6
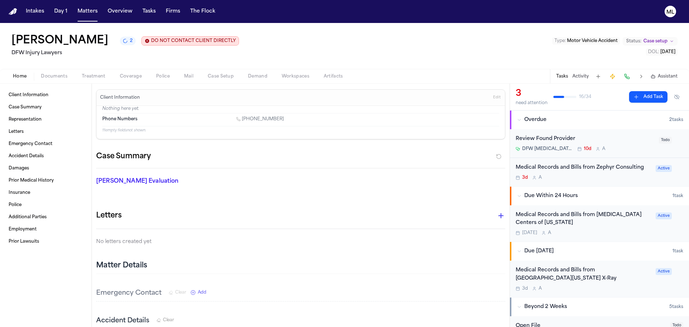
click at [624, 137] on div "Review Found Provider" at bounding box center [585, 139] width 139 height 8
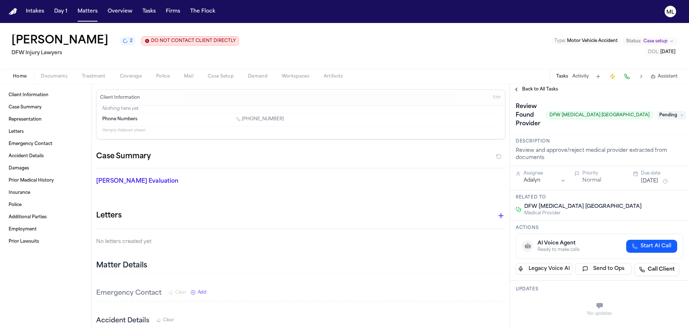
click at [669, 111] on span "Pending" at bounding box center [671, 115] width 29 height 9
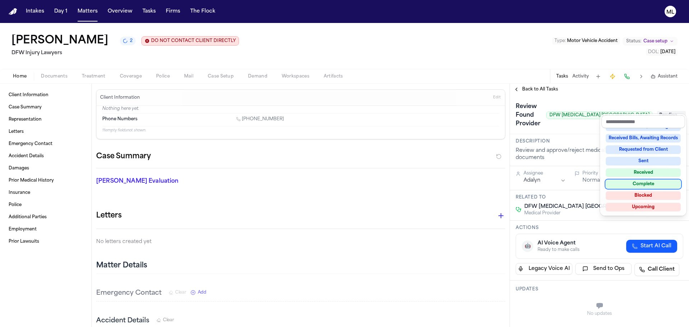
click at [630, 185] on div "Complete" at bounding box center [643, 184] width 75 height 9
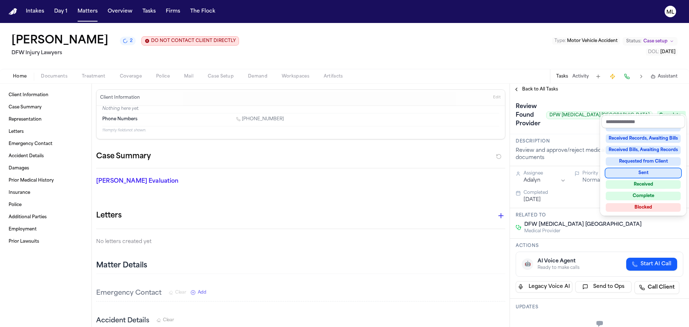
click at [532, 87] on div "**********" at bounding box center [599, 205] width 179 height 243
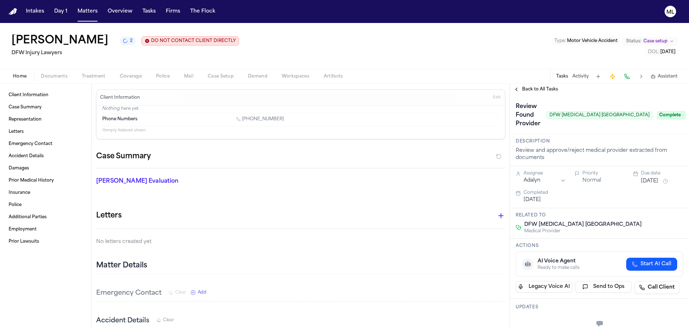
click at [532, 87] on span "Back to All Tasks" at bounding box center [540, 90] width 36 height 6
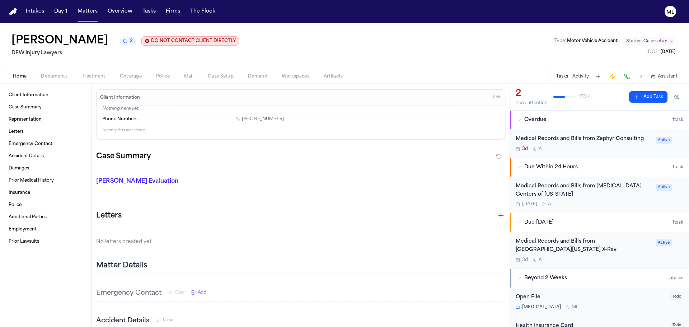
click at [630, 156] on div "Medical Records and Bills from Zephyr Consulting 3d A Active" at bounding box center [599, 143] width 179 height 28
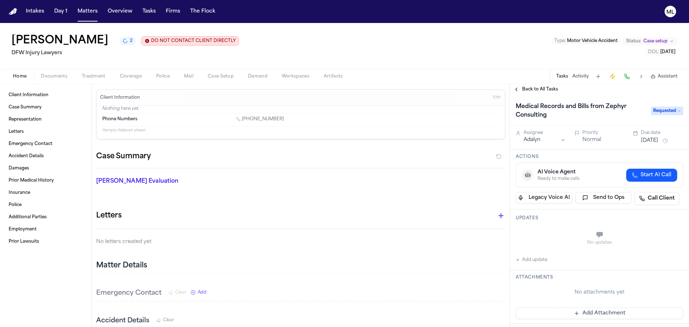
click at [655, 141] on button "Aug 15, 2025" at bounding box center [649, 140] width 17 height 7
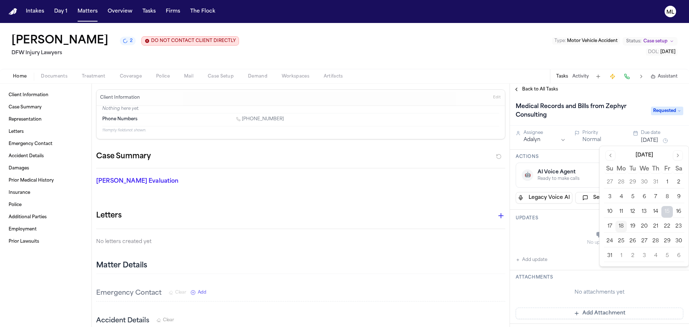
click at [653, 228] on button "21" at bounding box center [655, 226] width 11 height 11
click at [532, 87] on span "Back to All Tasks" at bounding box center [540, 90] width 36 height 6
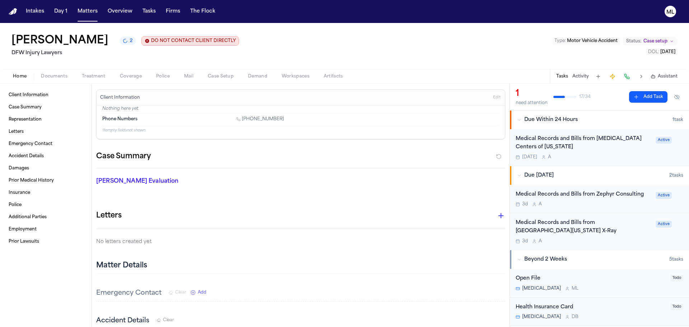
click at [607, 152] on div "Medical Records and Bills from MRI Centers of Texas Tomorrow A" at bounding box center [584, 147] width 136 height 25
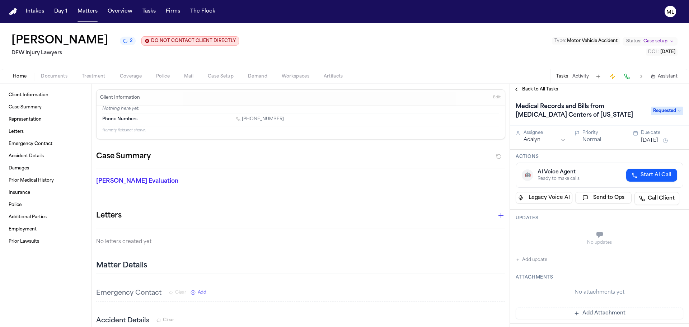
click at [646, 138] on button "Aug 19, 2025" at bounding box center [649, 140] width 17 height 7
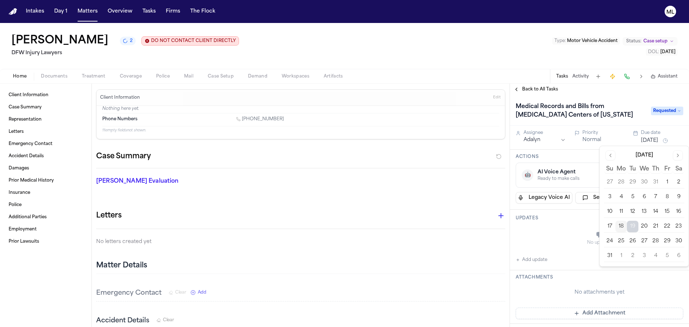
click at [656, 228] on button "21" at bounding box center [655, 226] width 11 height 11
click at [534, 92] on div "Back to All Tasks" at bounding box center [599, 89] width 179 height 11
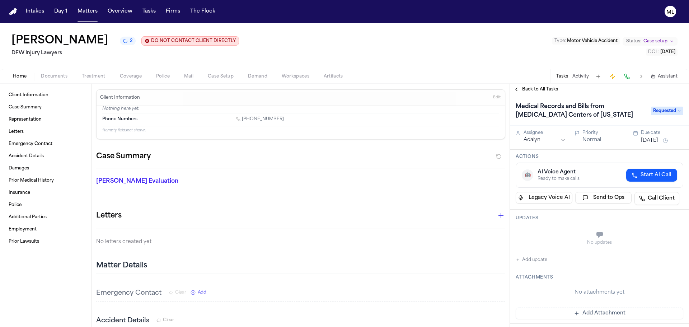
click at [535, 90] on span "Back to All Tasks" at bounding box center [540, 90] width 36 height 6
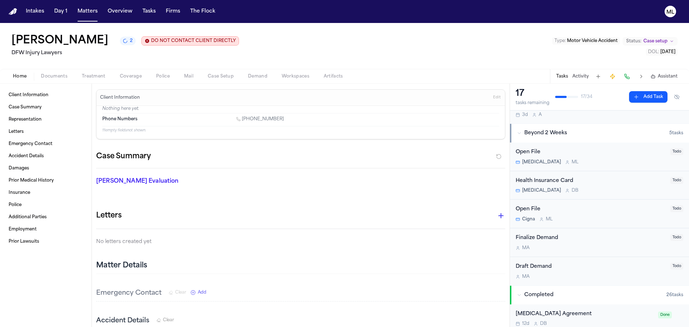
scroll to position [72, 0]
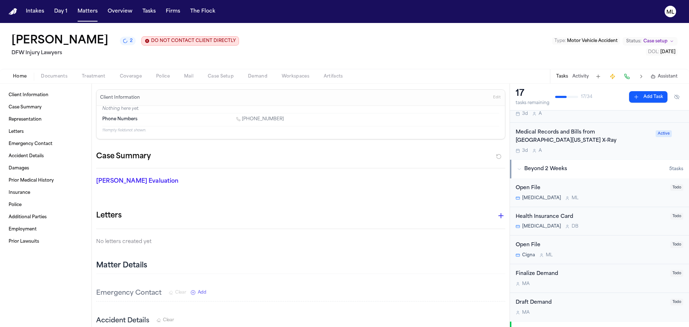
click at [616, 195] on div "PICA M L" at bounding box center [591, 198] width 150 height 6
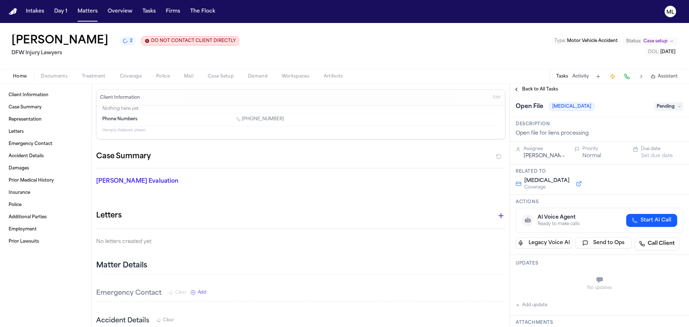
click at [532, 91] on span "Back to All Tasks" at bounding box center [540, 90] width 36 height 6
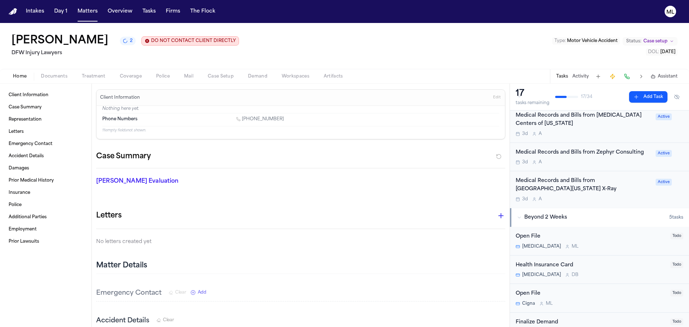
scroll to position [36, 0]
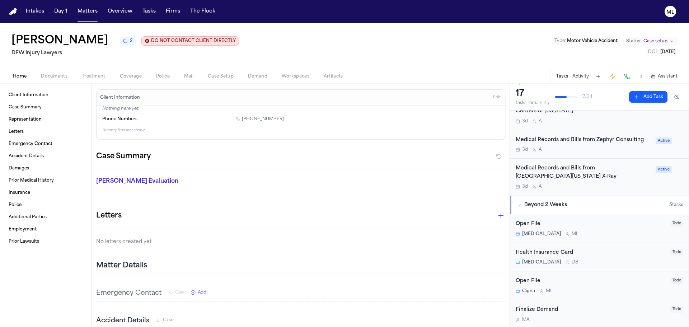
click at [602, 231] on div "PICA M L" at bounding box center [591, 234] width 150 height 6
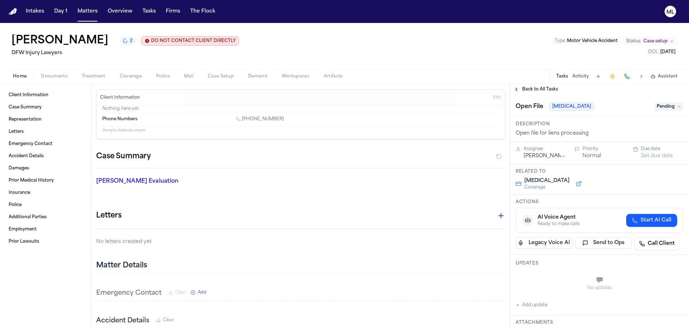
click at [659, 106] on span "Pending" at bounding box center [669, 106] width 29 height 9
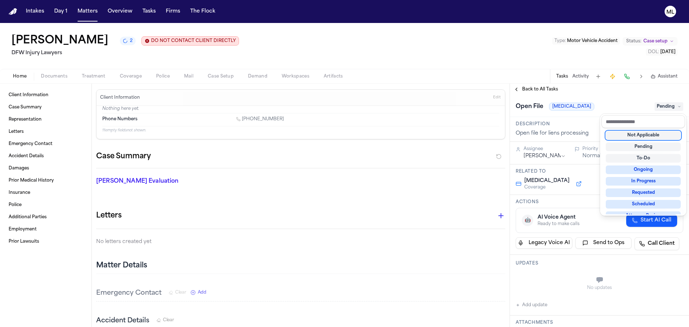
click at [651, 135] on div "Not Applicable" at bounding box center [643, 135] width 75 height 9
click at [538, 88] on div "**********" at bounding box center [599, 205] width 179 height 243
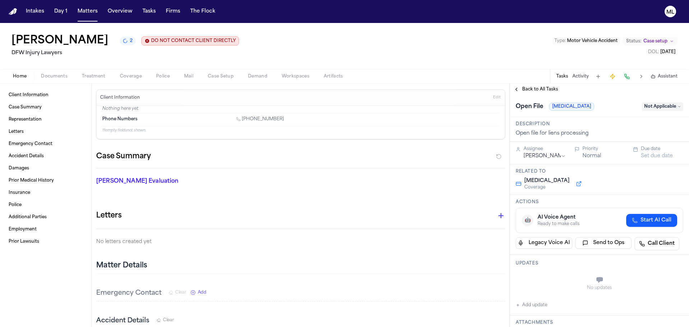
click at [538, 88] on span "Back to All Tasks" at bounding box center [540, 90] width 36 height 6
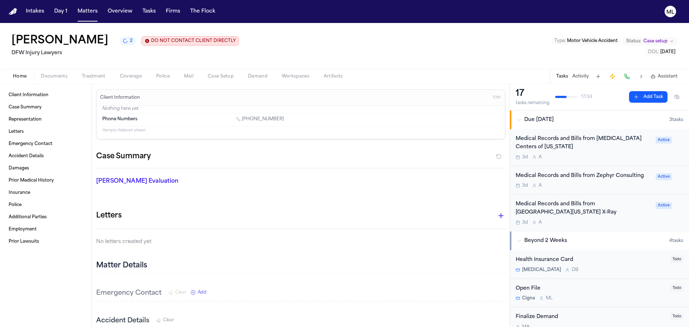
click at [602, 256] on div "Health Insurance Card" at bounding box center [591, 260] width 150 height 8
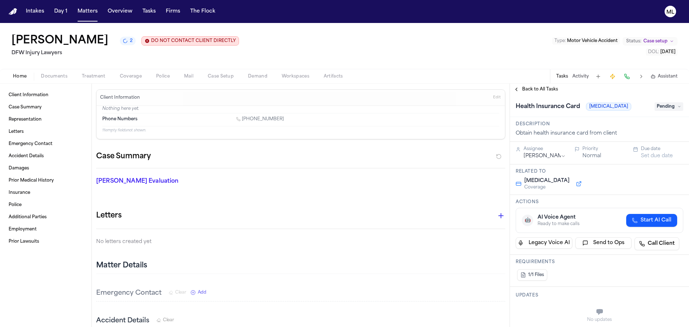
click at [659, 109] on span "Pending" at bounding box center [669, 106] width 29 height 9
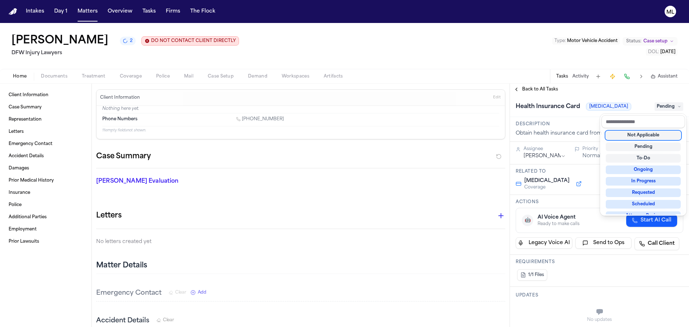
drag, startPoint x: 652, startPoint y: 133, endPoint x: 615, endPoint y: 127, distance: 37.8
click at [651, 133] on div "Not Applicable" at bounding box center [643, 135] width 75 height 9
click at [542, 87] on div "**********" at bounding box center [599, 205] width 179 height 243
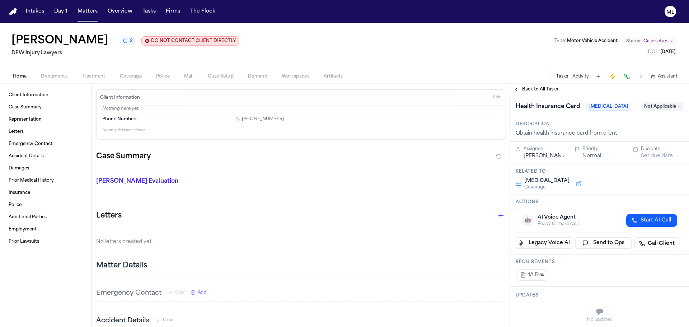
click at [542, 87] on span "Back to All Tasks" at bounding box center [540, 90] width 36 height 6
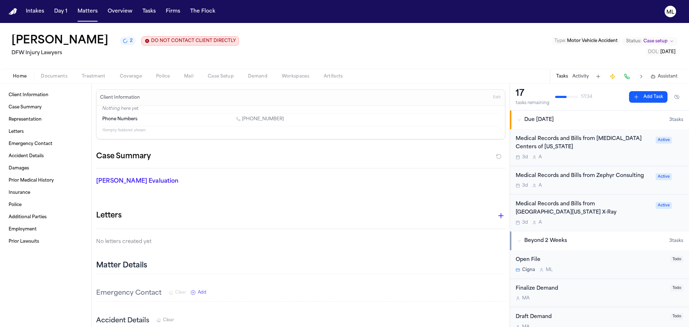
click at [623, 256] on div "Open File Cigna M L" at bounding box center [591, 264] width 150 height 17
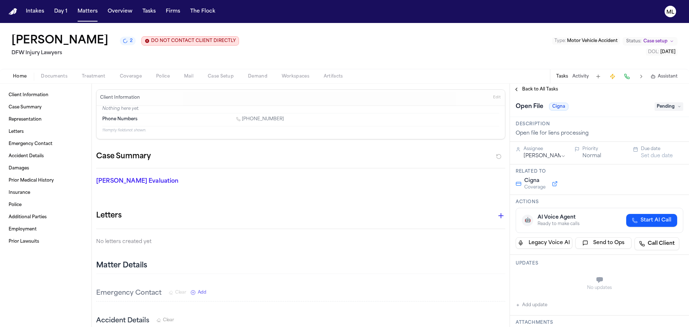
click at [665, 107] on span "Pending" at bounding box center [669, 106] width 29 height 9
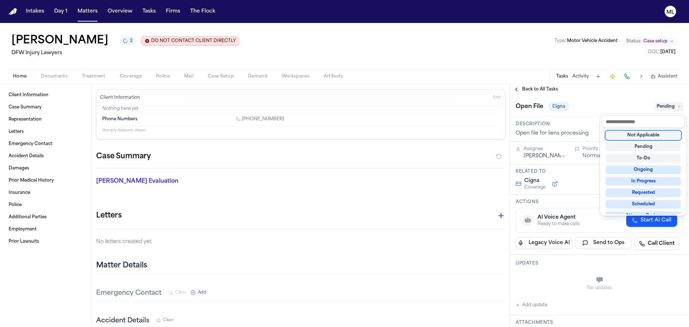
click at [655, 134] on div "Not Applicable" at bounding box center [643, 135] width 75 height 9
click at [537, 90] on div "**********" at bounding box center [599, 205] width 179 height 243
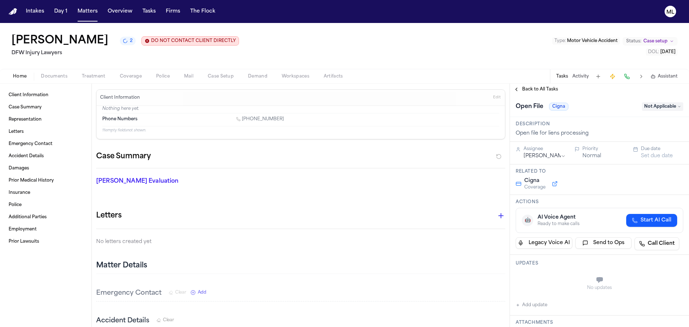
click at [537, 90] on span "Back to All Tasks" at bounding box center [540, 90] width 36 height 6
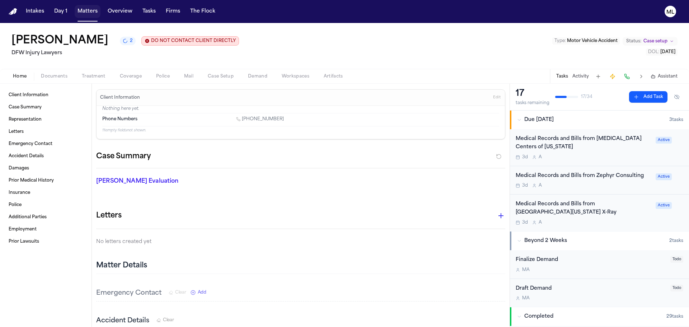
click at [88, 9] on button "Matters" at bounding box center [88, 11] width 26 height 13
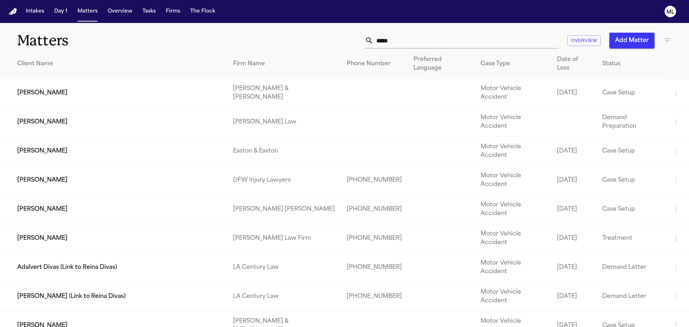
drag, startPoint x: 402, startPoint y: 39, endPoint x: 314, endPoint y: 35, distance: 87.7
click at [315, 35] on div "***** Overview Add Matter" at bounding box center [440, 41] width 464 height 16
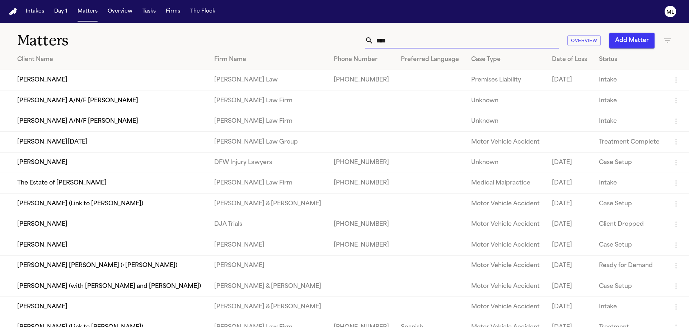
type input "****"
click at [196, 161] on td "[PERSON_NAME]" at bounding box center [104, 162] width 209 height 20
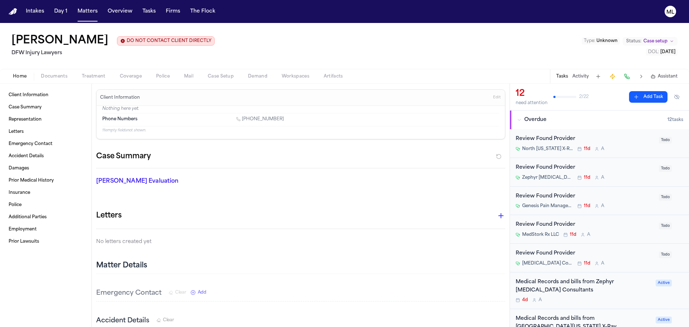
click at [626, 142] on div "Review Found Provider" at bounding box center [585, 139] width 139 height 8
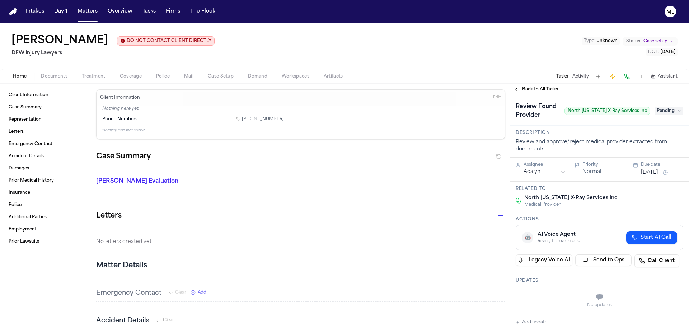
click at [663, 111] on span "Pending" at bounding box center [669, 111] width 29 height 9
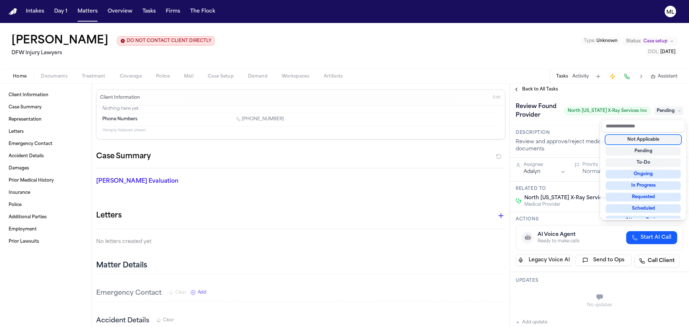
click at [632, 136] on div "Not Applicable" at bounding box center [643, 139] width 75 height 9
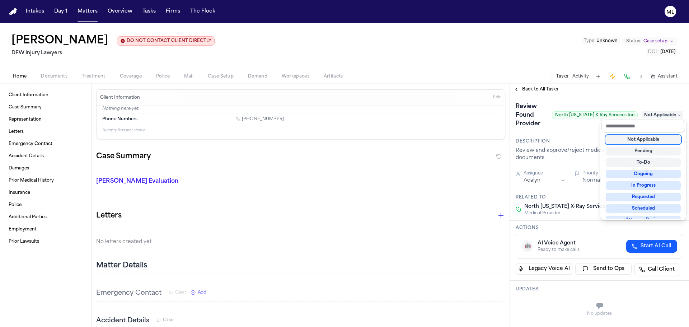
click at [540, 88] on div "**********" at bounding box center [599, 205] width 179 height 243
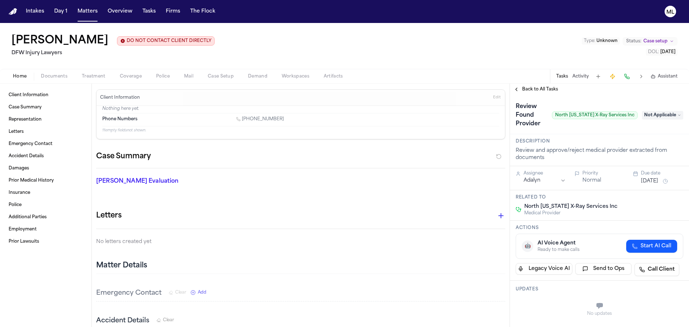
click at [540, 88] on span "Back to All Tasks" at bounding box center [540, 90] width 36 height 6
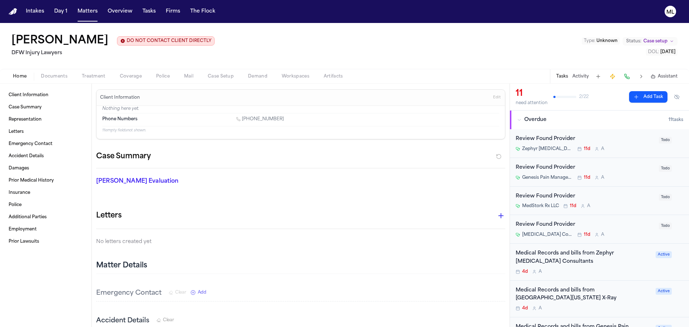
click at [625, 148] on div "Zephyr Radiology Consultants 11d A" at bounding box center [585, 149] width 139 height 6
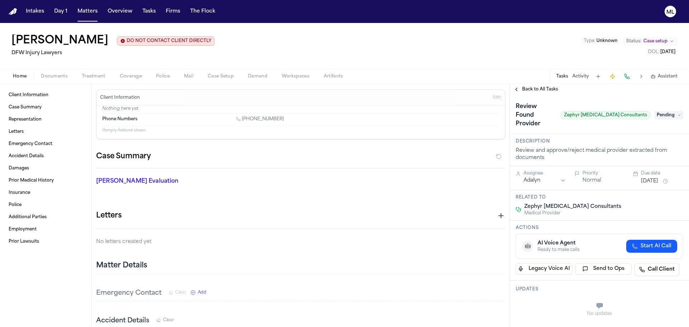
click at [662, 111] on span "Pending" at bounding box center [669, 115] width 29 height 9
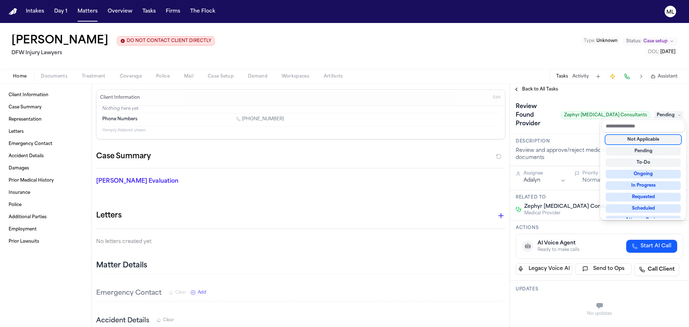
click at [639, 139] on div "Not Applicable" at bounding box center [643, 139] width 75 height 9
click at [540, 91] on div "**********" at bounding box center [599, 205] width 179 height 243
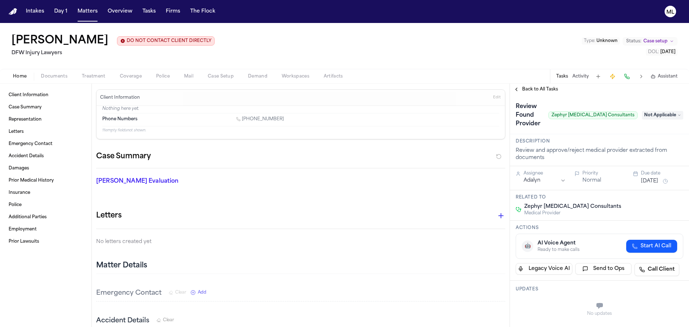
click at [540, 91] on span "Back to All Tasks" at bounding box center [540, 90] width 36 height 6
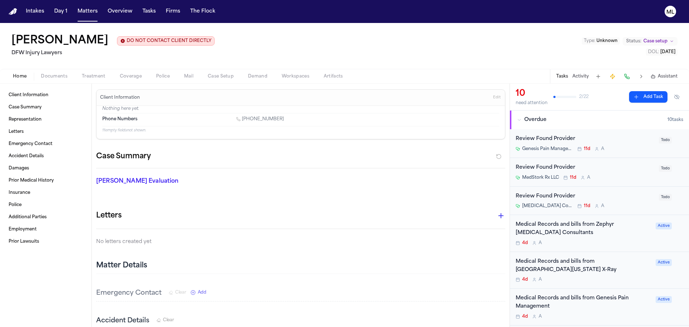
click at [630, 144] on div "Review Found Provider Genesis Pain Management 11d A" at bounding box center [585, 143] width 139 height 17
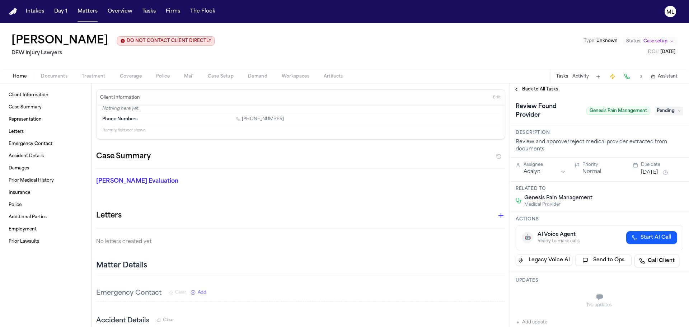
click at [666, 109] on span "Pending" at bounding box center [669, 111] width 29 height 9
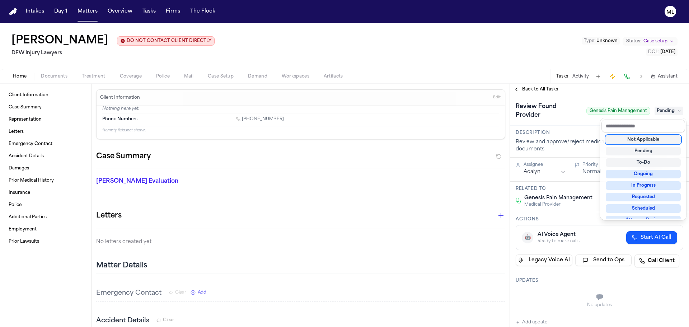
click at [635, 138] on div "Not Applicable" at bounding box center [643, 139] width 75 height 9
click at [521, 87] on div "**********" at bounding box center [599, 205] width 179 height 243
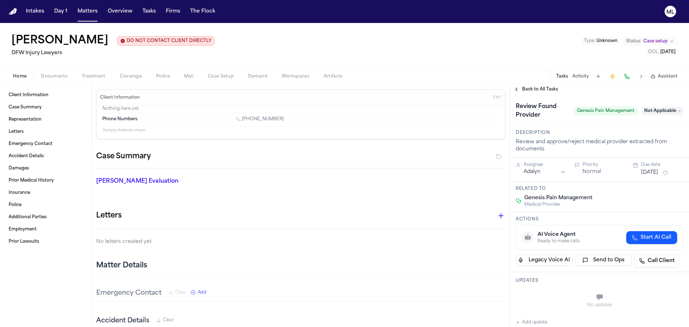
click at [521, 87] on button "Back to All Tasks" at bounding box center [536, 90] width 52 height 6
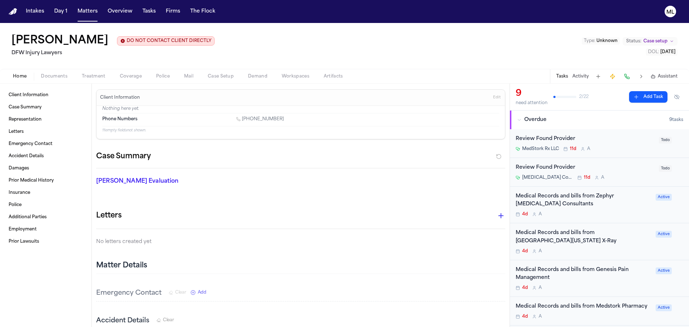
click at [621, 141] on div "Review Found Provider" at bounding box center [585, 139] width 139 height 8
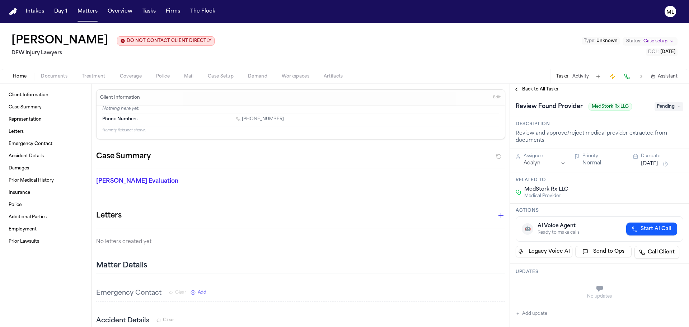
click at [668, 104] on span "Pending" at bounding box center [669, 106] width 29 height 9
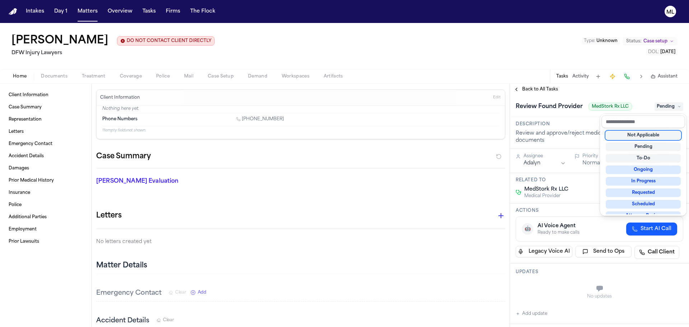
click at [647, 136] on div "Not Applicable" at bounding box center [643, 135] width 75 height 9
click at [526, 90] on div "**********" at bounding box center [599, 205] width 179 height 243
click at [526, 90] on span "Back to All Tasks" at bounding box center [540, 90] width 36 height 6
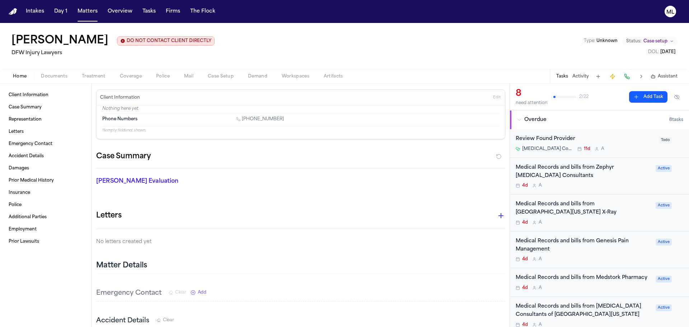
click at [634, 146] on div "Radiology Consultants North Texas PLLC 11d A" at bounding box center [585, 149] width 139 height 6
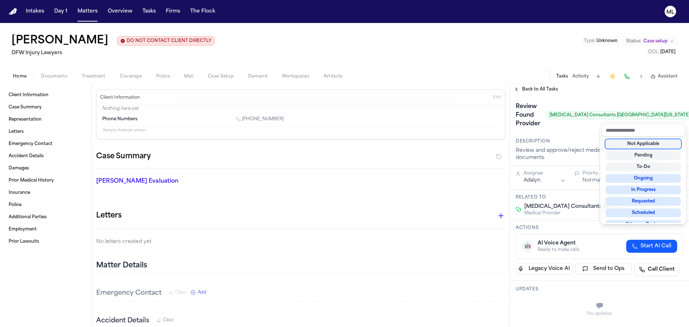
click at [633, 144] on div "Not Applicable" at bounding box center [643, 144] width 75 height 9
click at [535, 89] on div "**********" at bounding box center [599, 205] width 179 height 243
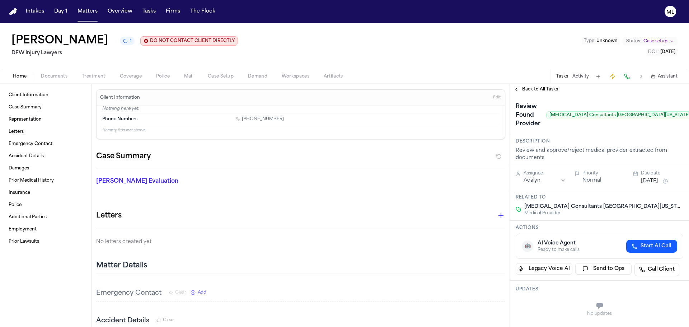
click at [535, 89] on span "Back to All Tasks" at bounding box center [540, 90] width 36 height 6
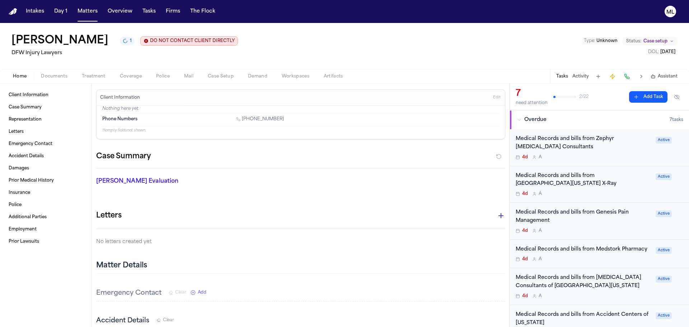
click at [614, 158] on div "4d A" at bounding box center [584, 157] width 136 height 6
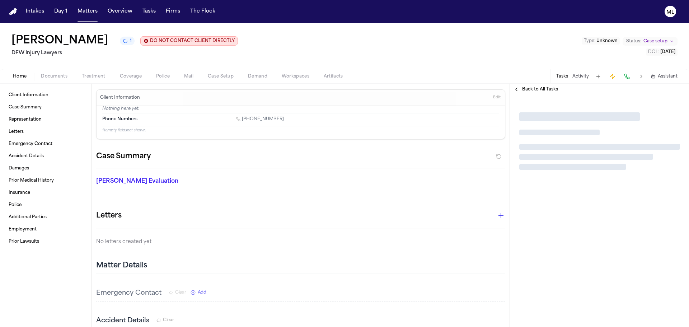
click at [529, 90] on span "Back to All Tasks" at bounding box center [540, 90] width 36 height 6
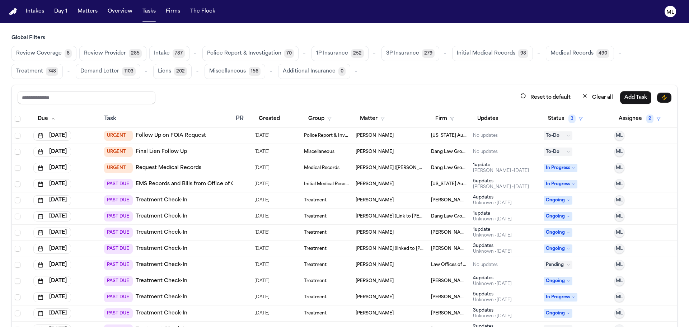
scroll to position [238, 0]
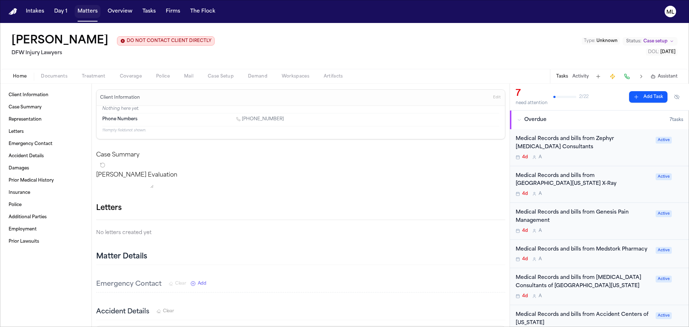
click at [91, 12] on button "Matters" at bounding box center [88, 11] width 26 height 13
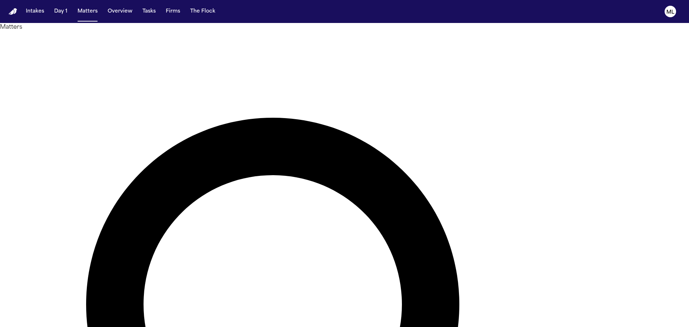
type input "******"
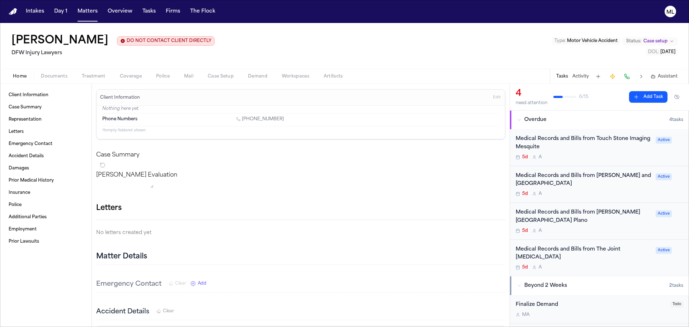
click at [613, 148] on div "Medical Records and Bills from Touch Stone Imaging Mesquite" at bounding box center [584, 143] width 136 height 17
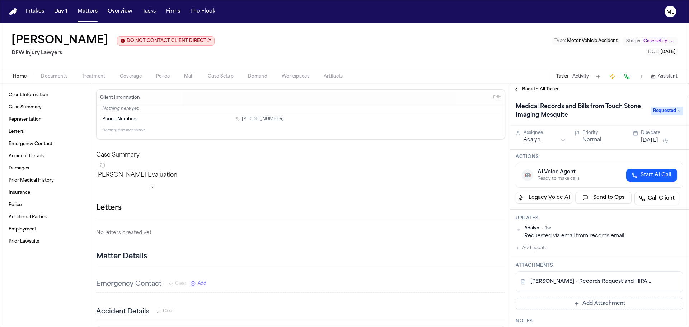
click at [531, 90] on span "Back to All Tasks" at bounding box center [540, 90] width 36 height 6
